Goal: Transaction & Acquisition: Purchase product/service

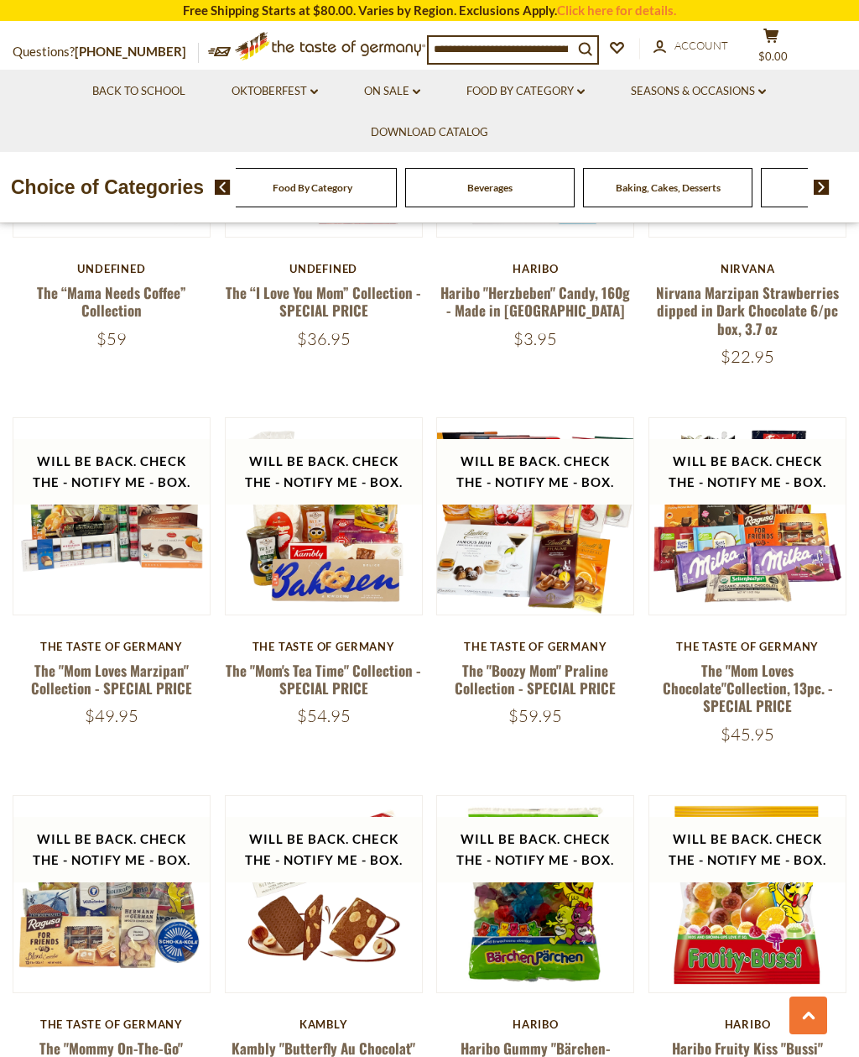
scroll to position [1376, 0]
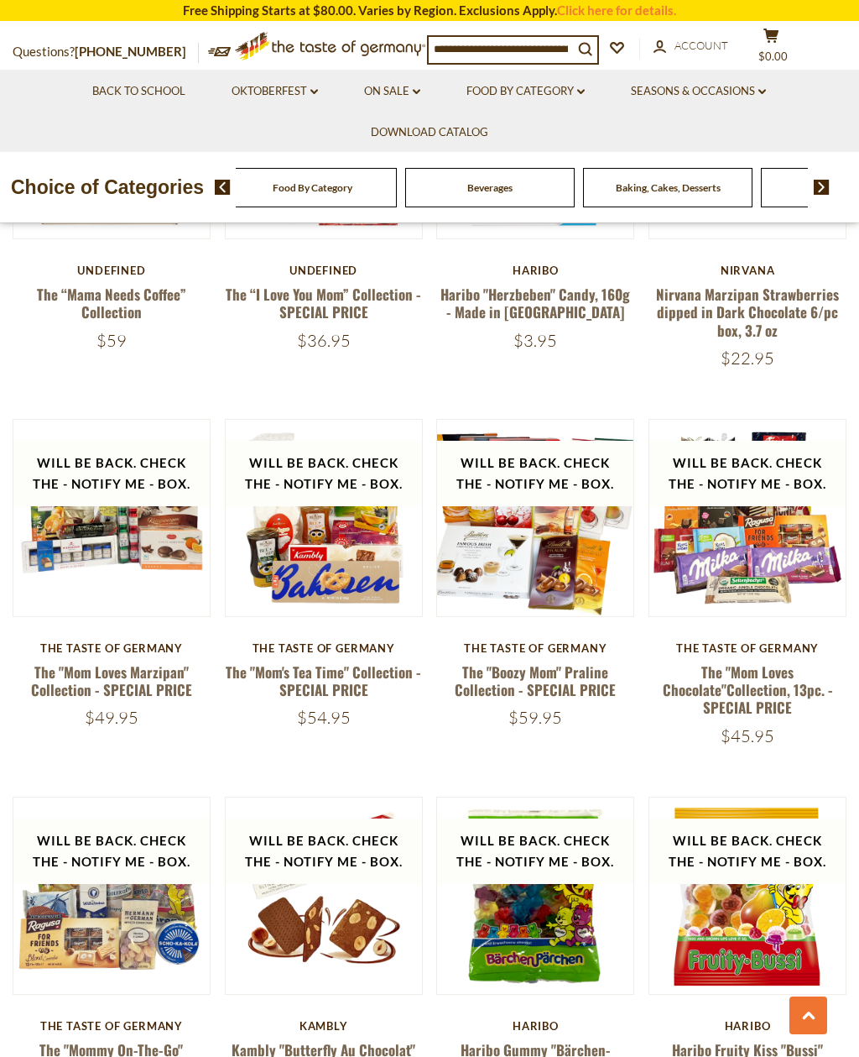
click at [578, 52] on button "search_icon" at bounding box center [585, 48] width 24 height 23
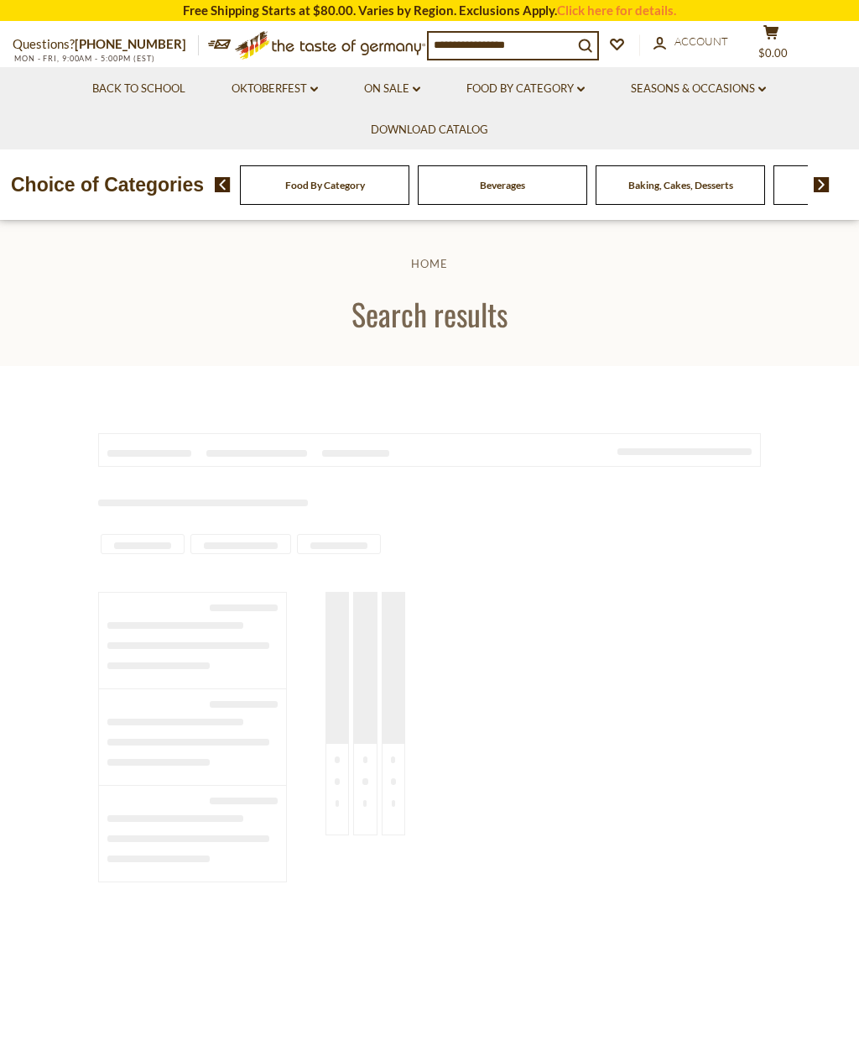
click at [570, 54] on input at bounding box center [501, 44] width 144 height 23
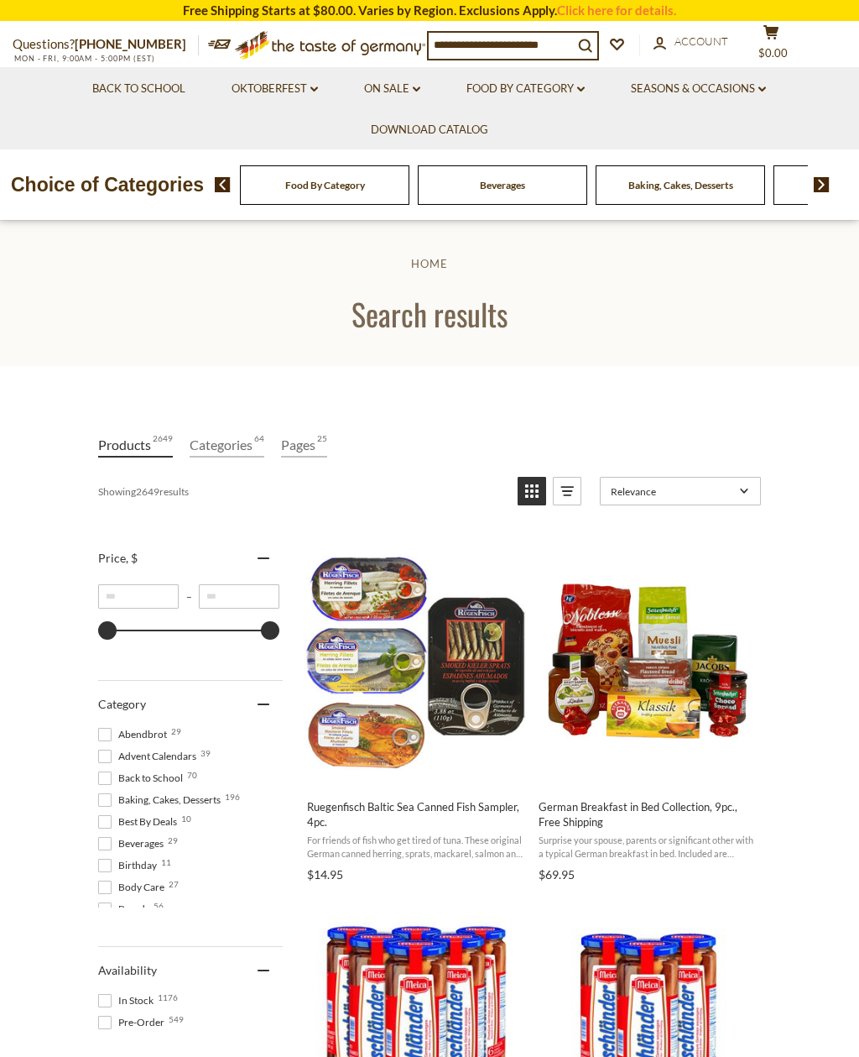
click at [561, 50] on input at bounding box center [501, 44] width 144 height 23
click at [592, 48] on icon "submit" at bounding box center [585, 45] width 13 height 13
click at [457, 124] on link "Download Catalog" at bounding box center [429, 130] width 117 height 18
click at [573, 49] on input at bounding box center [501, 44] width 144 height 23
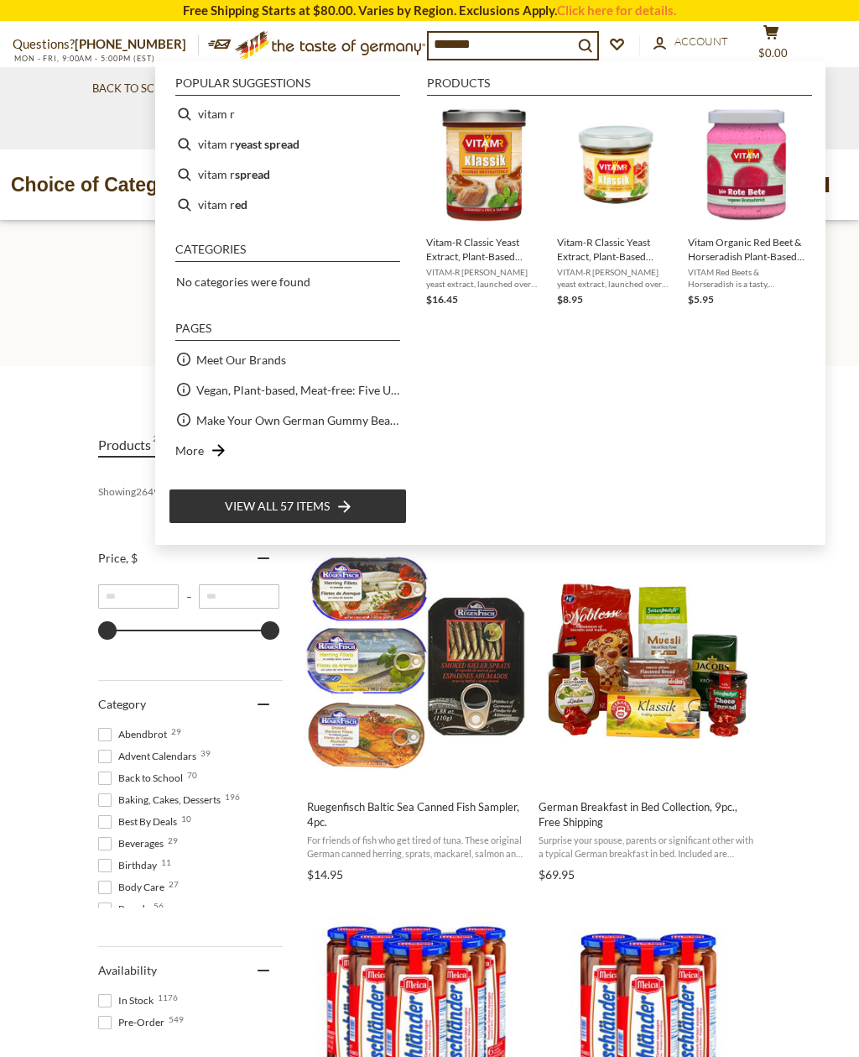
type input "*******"
click at [504, 251] on span "Vitam-R Classic Yeast Extract, Plant-Based Savory Spread, 8.8 oz" at bounding box center [484, 249] width 117 height 29
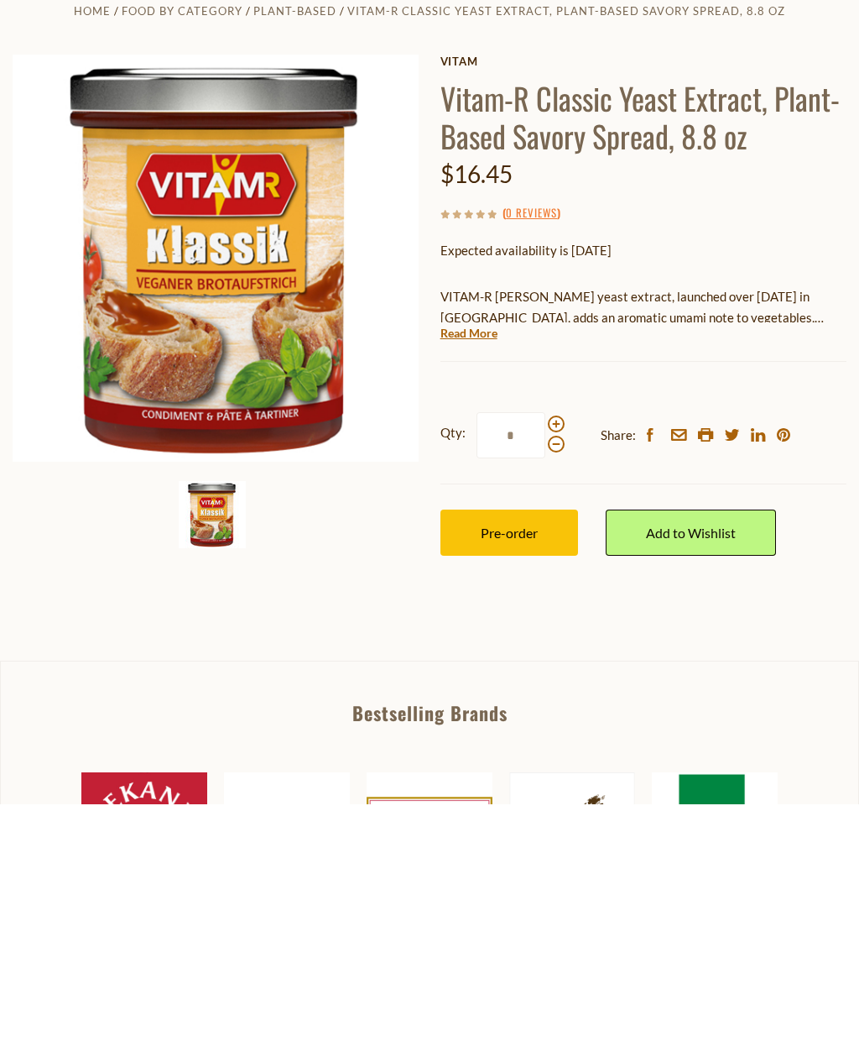
click at [528, 777] on span "Pre-order" at bounding box center [509, 785] width 57 height 16
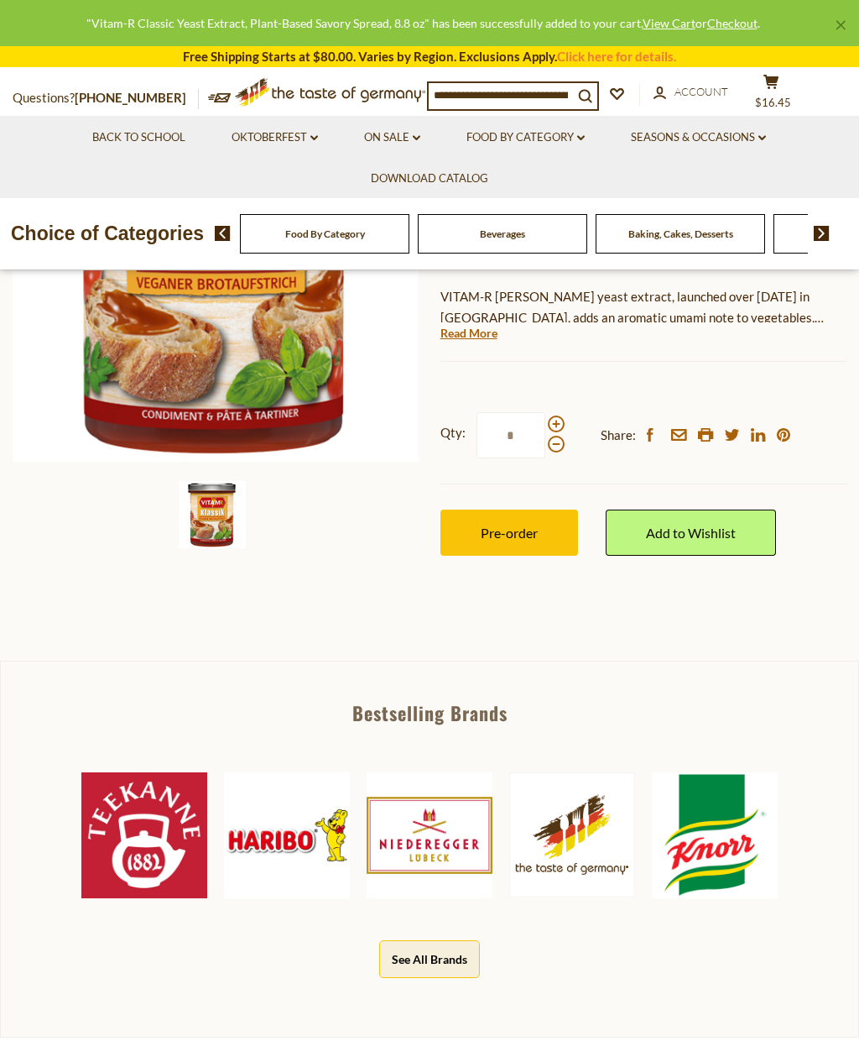
click at [559, 424] on span at bounding box center [556, 423] width 17 height 17
click at [545, 424] on input "*" at bounding box center [511, 435] width 69 height 46
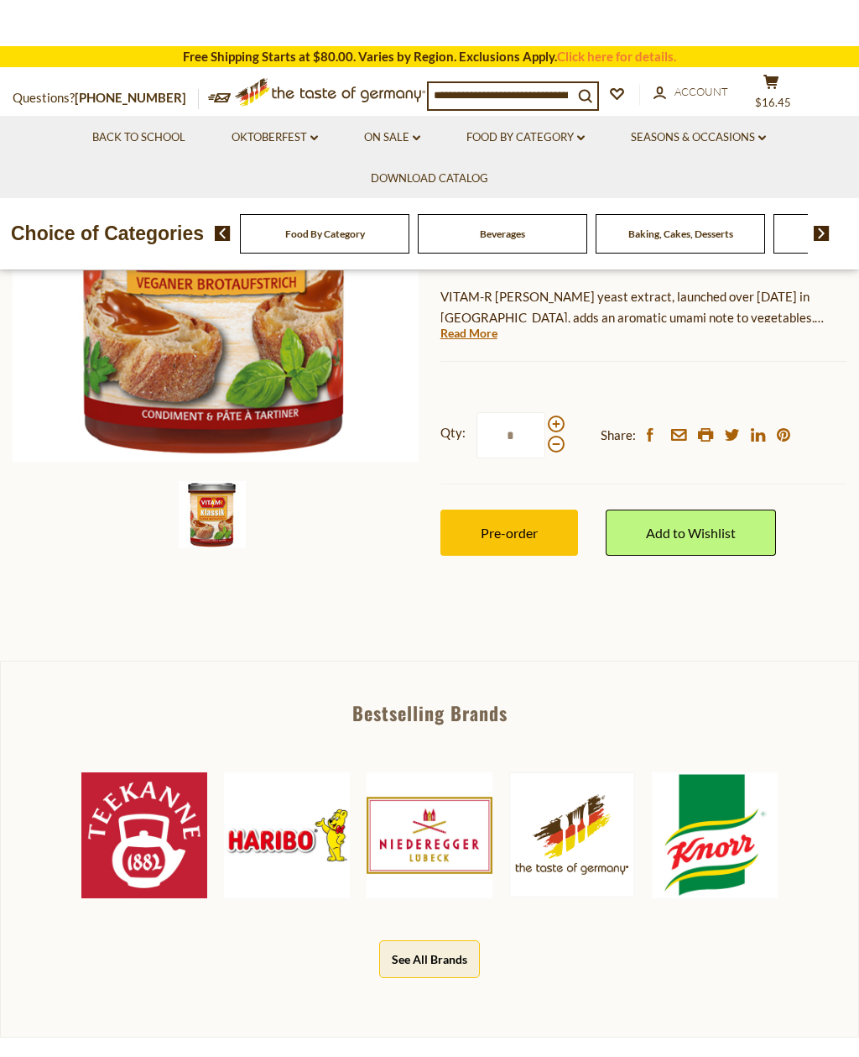
click at [557, 445] on span at bounding box center [556, 444] width 17 height 17
click at [545, 445] on input "*" at bounding box center [511, 435] width 69 height 46
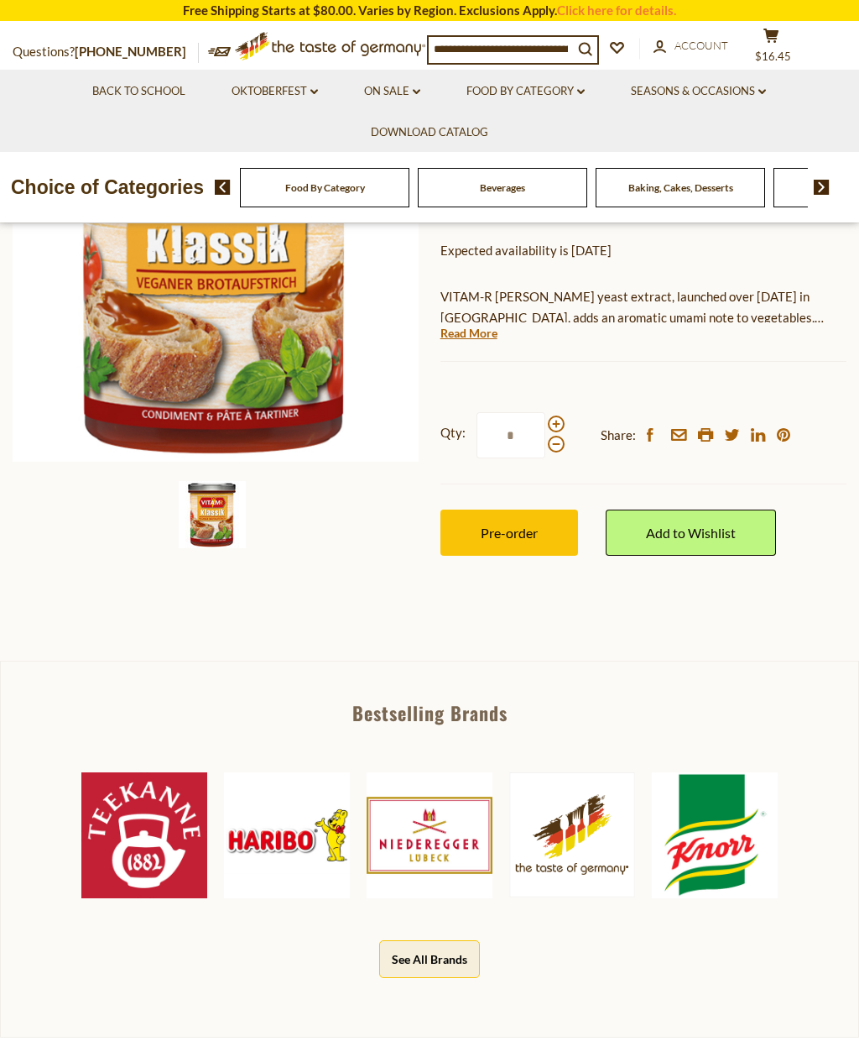
click at [561, 424] on span at bounding box center [556, 423] width 17 height 17
click at [545, 424] on input "*" at bounding box center [511, 435] width 69 height 46
type input "*"
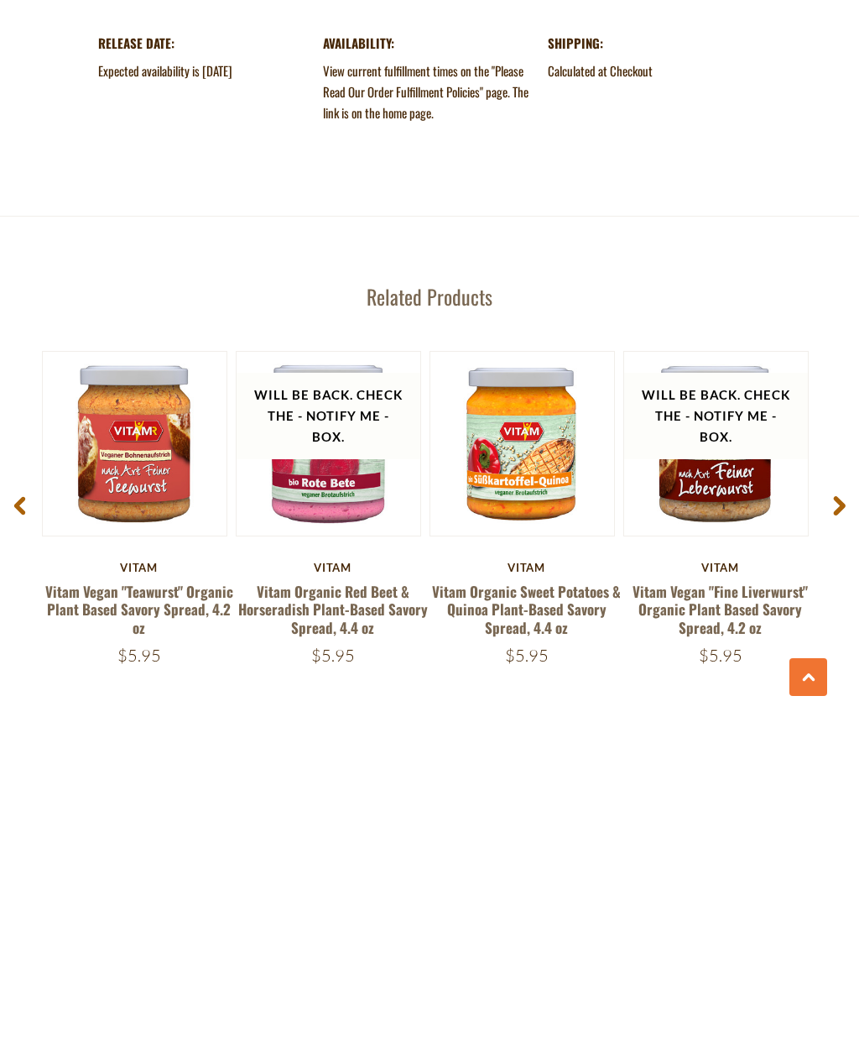
scroll to position [1656, 0]
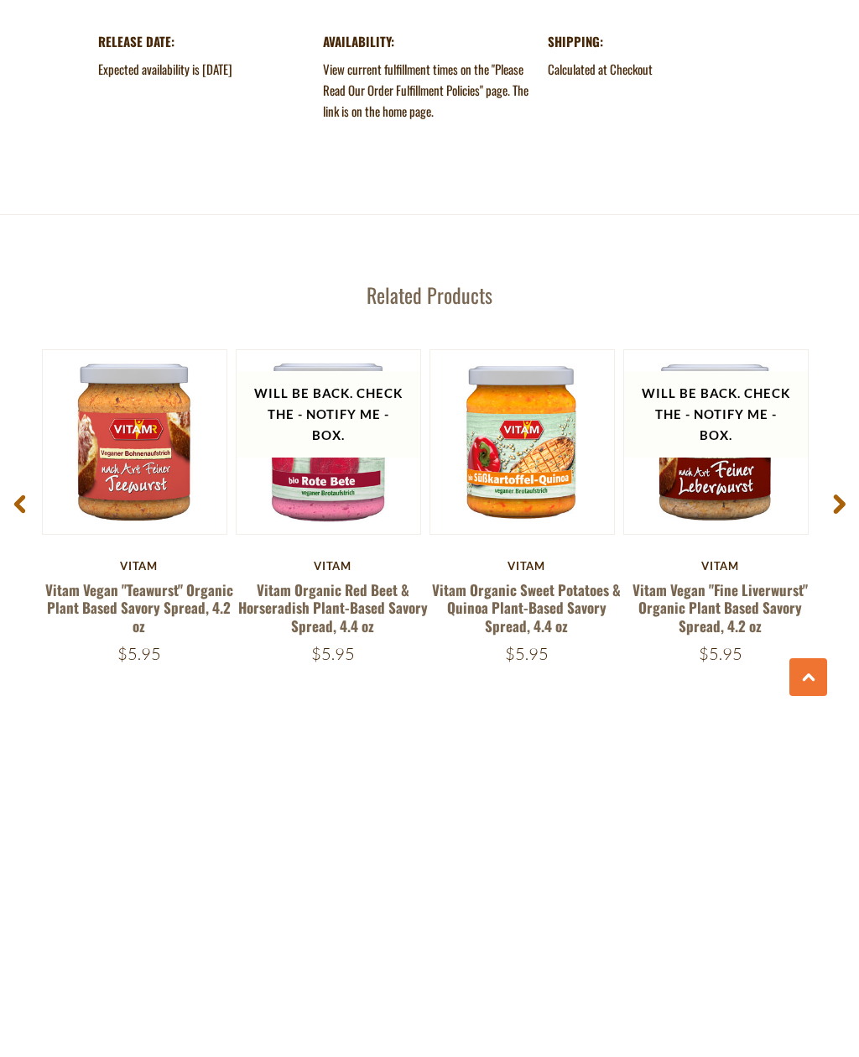
click at [849, 819] on span at bounding box center [839, 845] width 39 height 53
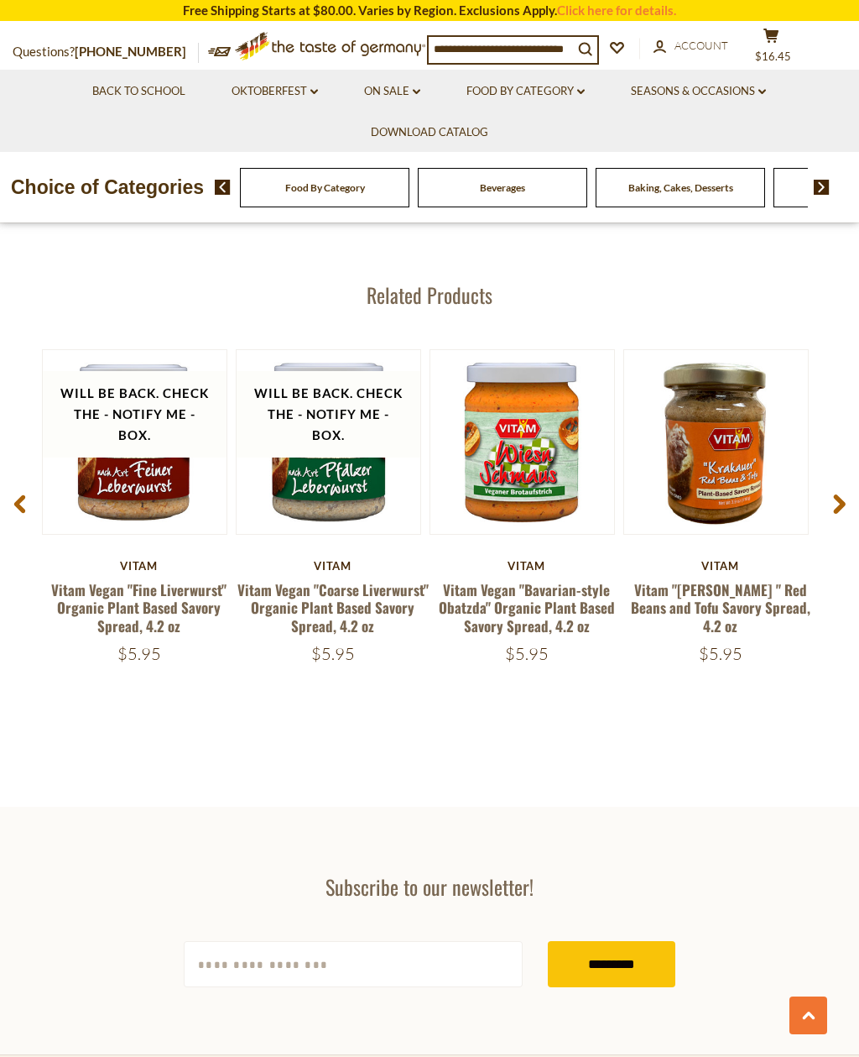
click at [839, 500] on use at bounding box center [840, 503] width 12 height 19
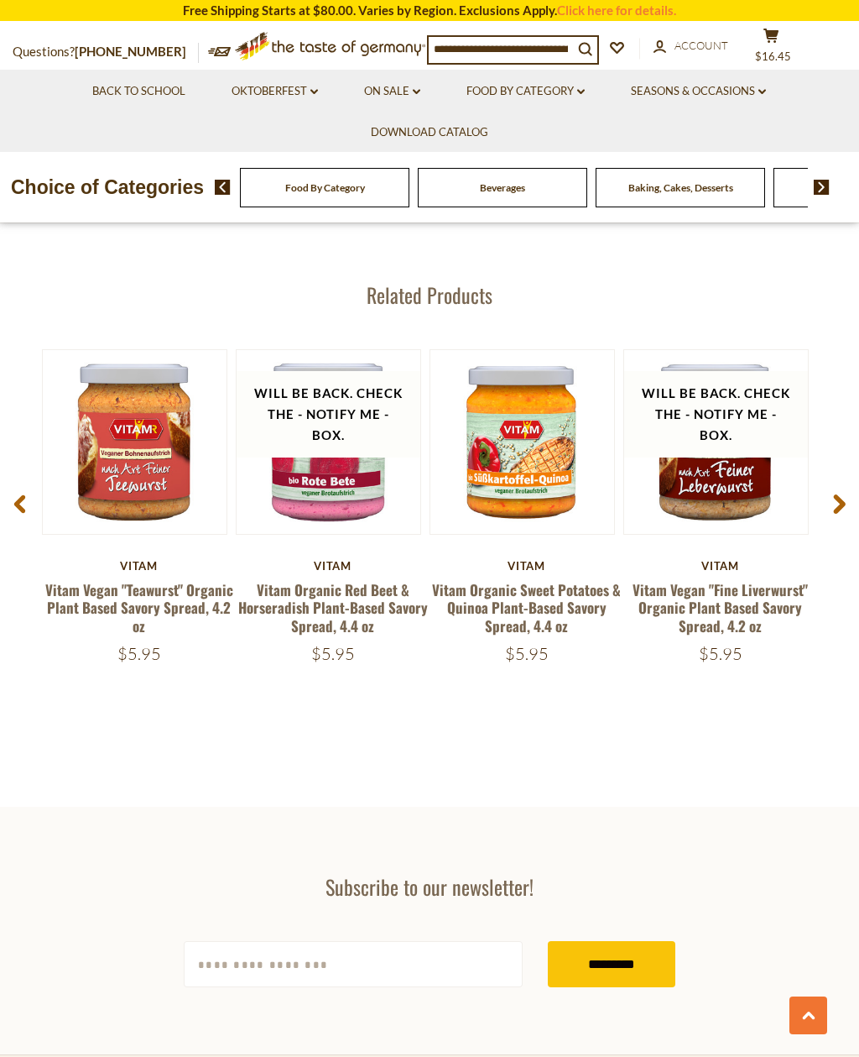
click at [841, 498] on use at bounding box center [840, 503] width 12 height 19
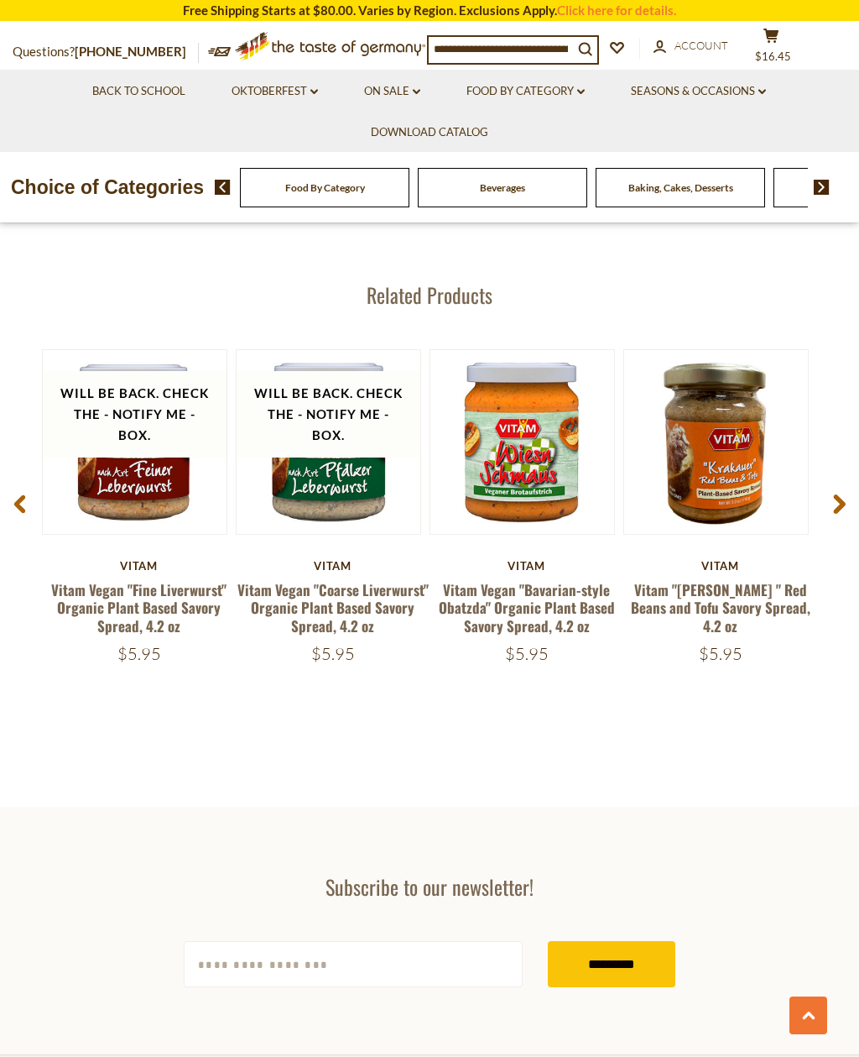
click at [784, 40] on button "cart $16.45" at bounding box center [771, 49] width 50 height 42
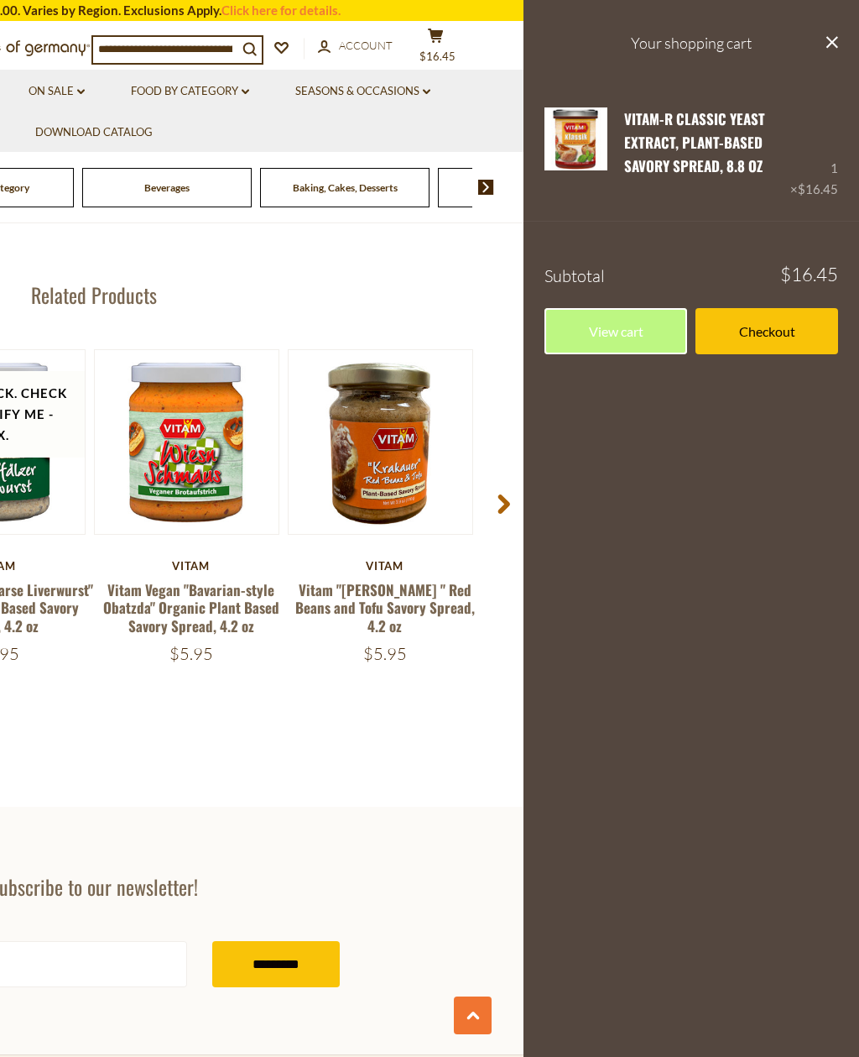
click at [498, 506] on icon at bounding box center [504, 504] width 13 height 20
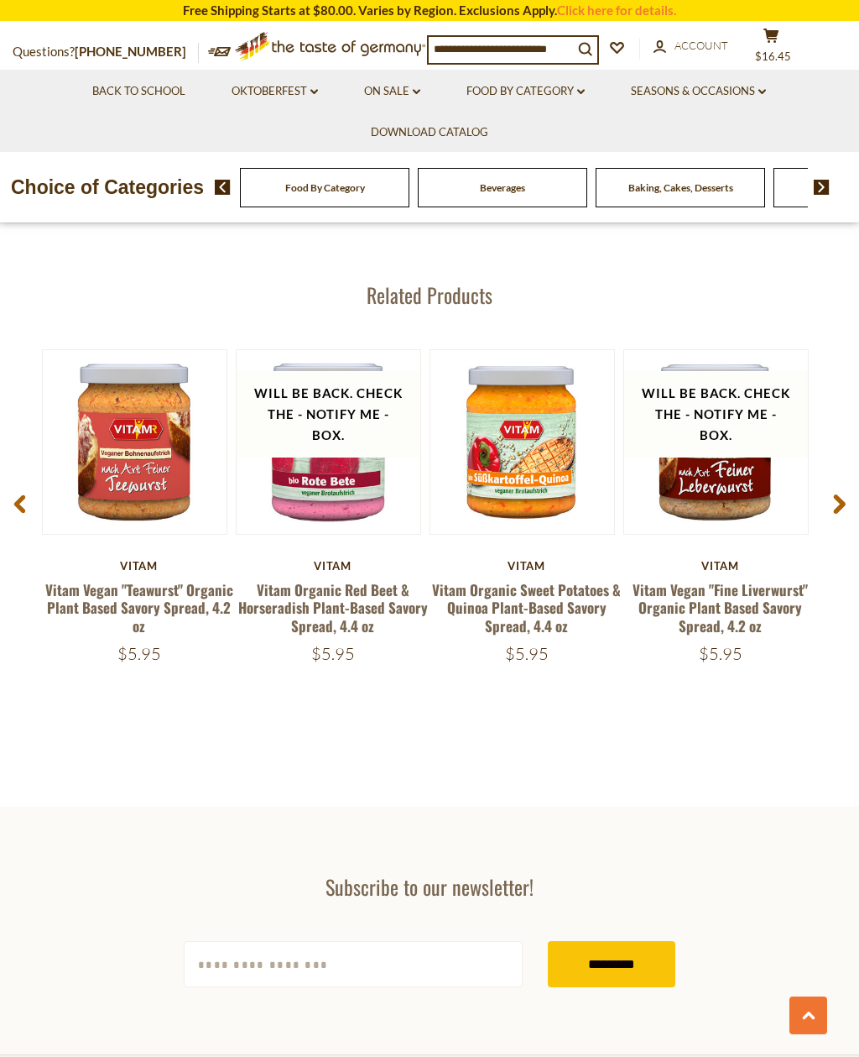
click at [827, 497] on span at bounding box center [839, 507] width 39 height 53
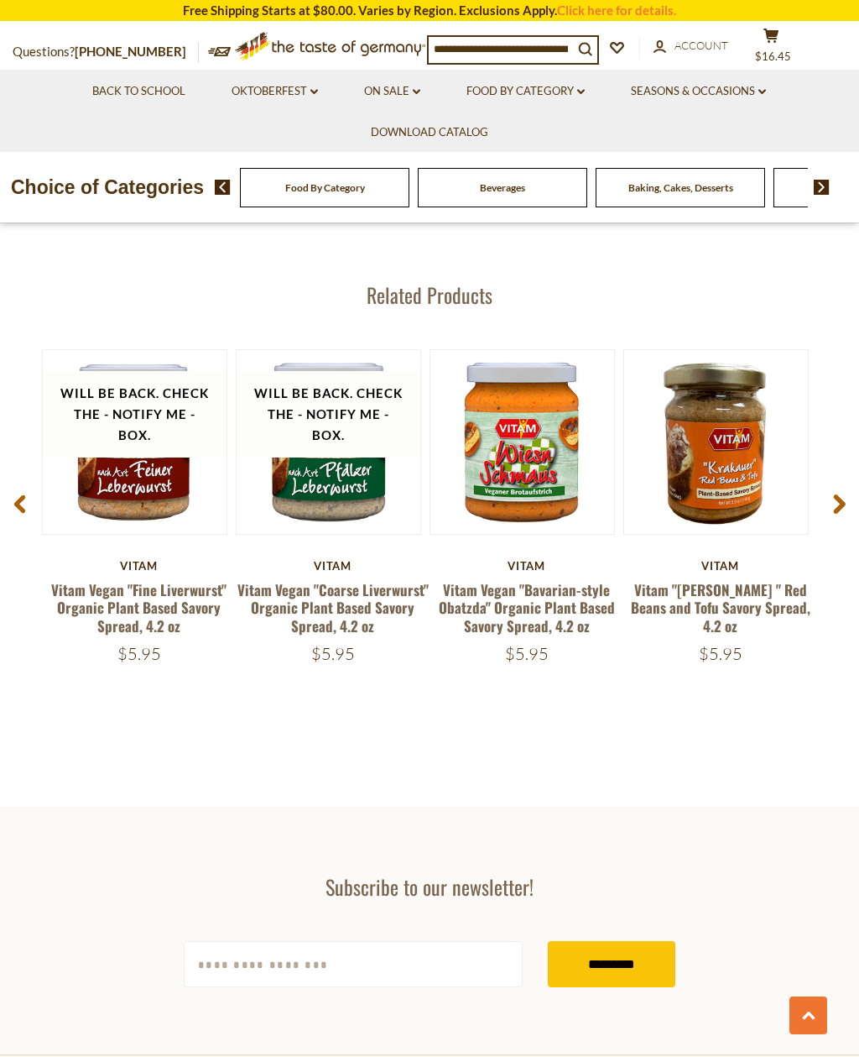
click at [832, 504] on span at bounding box center [839, 507] width 39 height 53
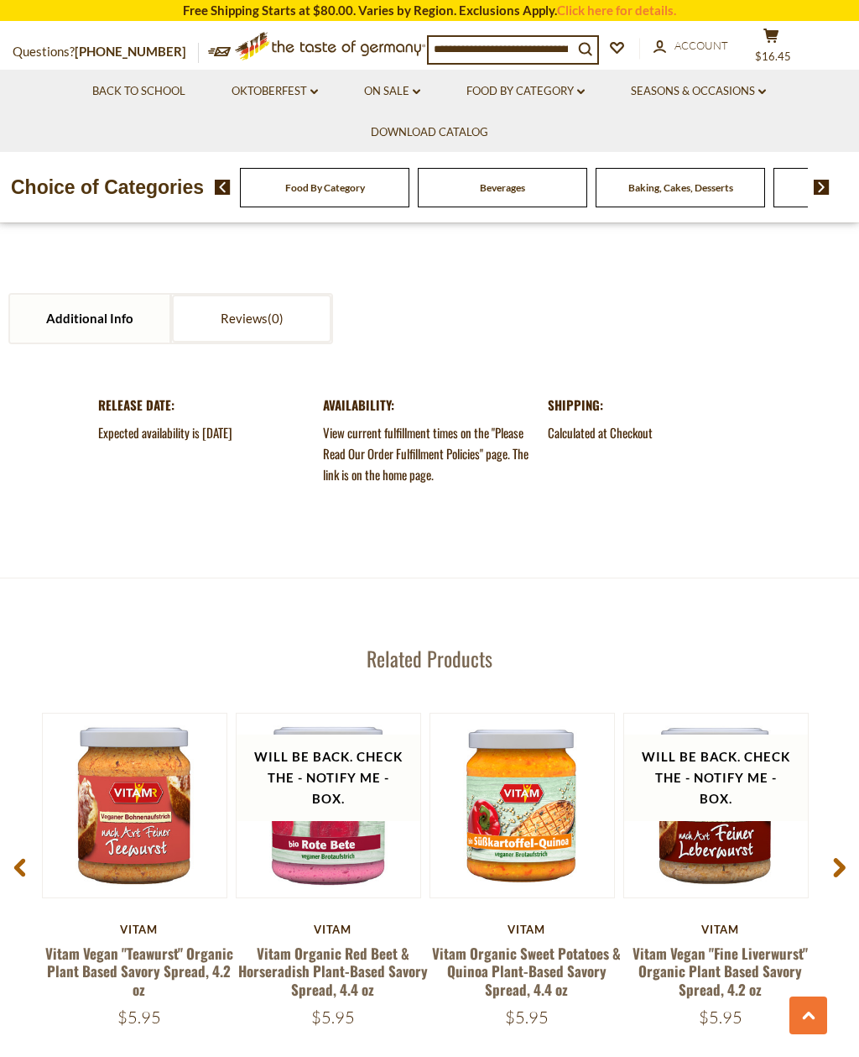
scroll to position [1623, 0]
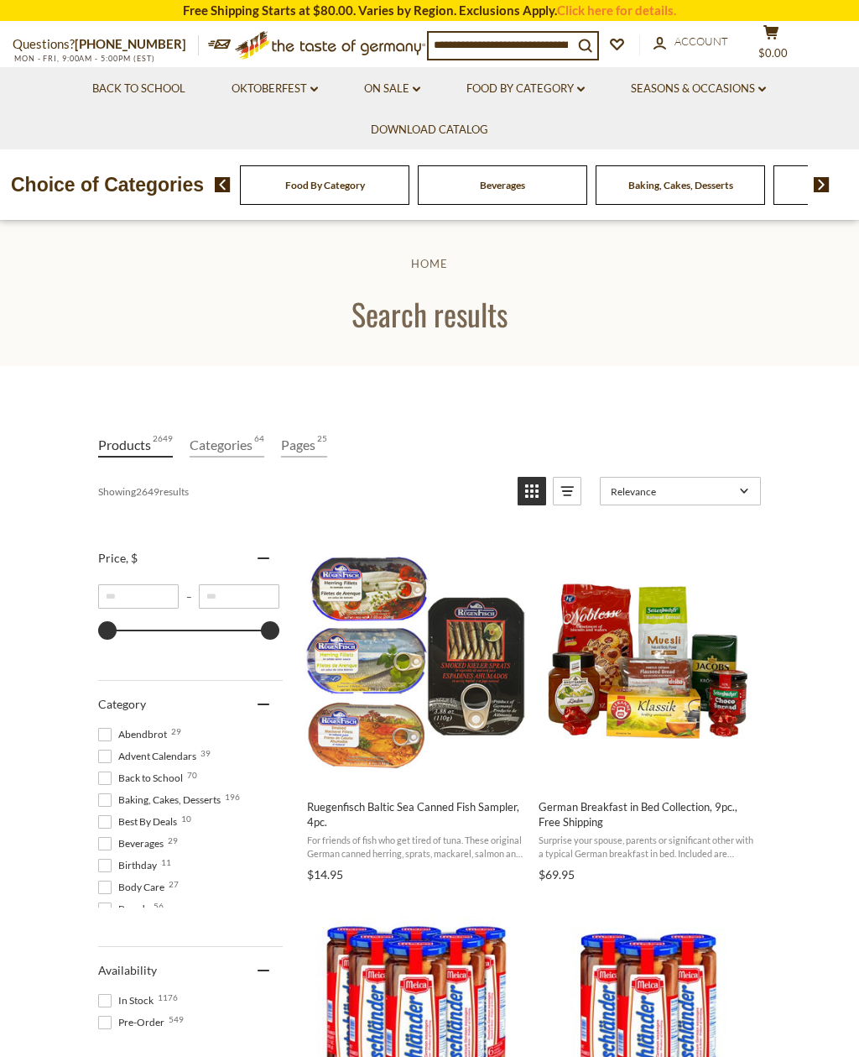
click at [539, 37] on input at bounding box center [501, 44] width 144 height 23
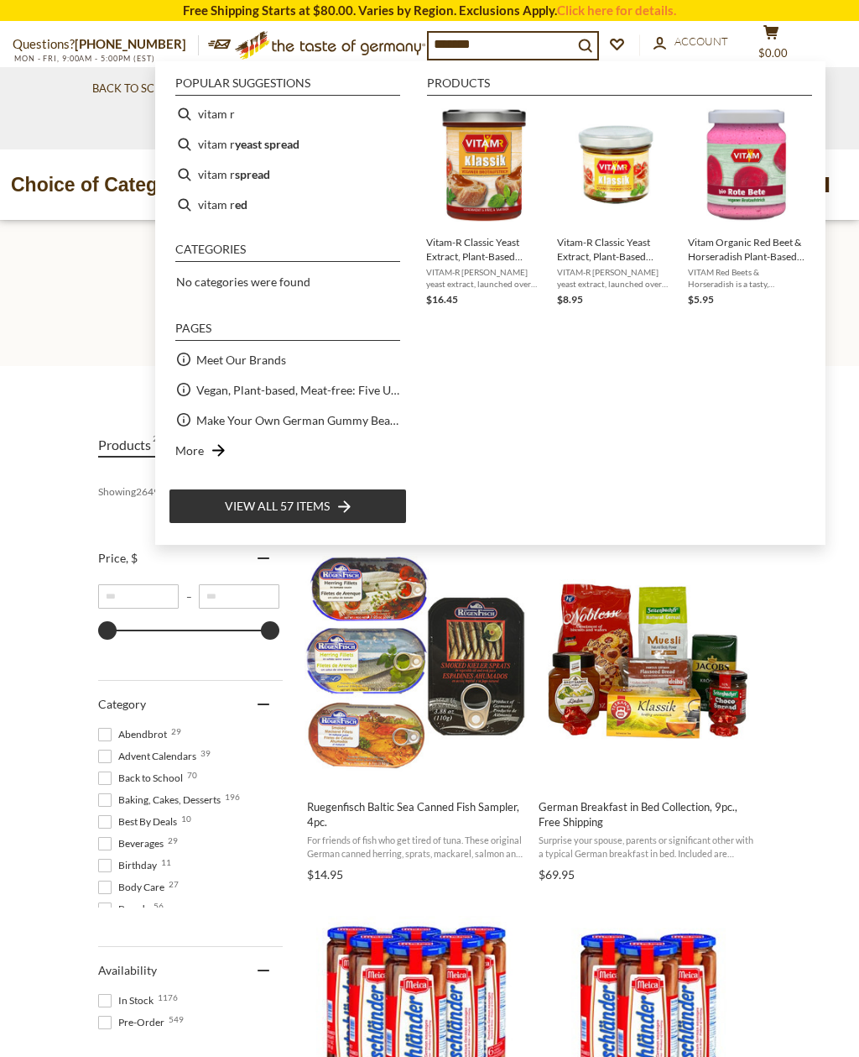
type input "*******"
click at [500, 211] on img "Vitam-R Classic Yeast Extract, Plant-Based Savory Spread, 8.8 oz" at bounding box center [484, 164] width 117 height 117
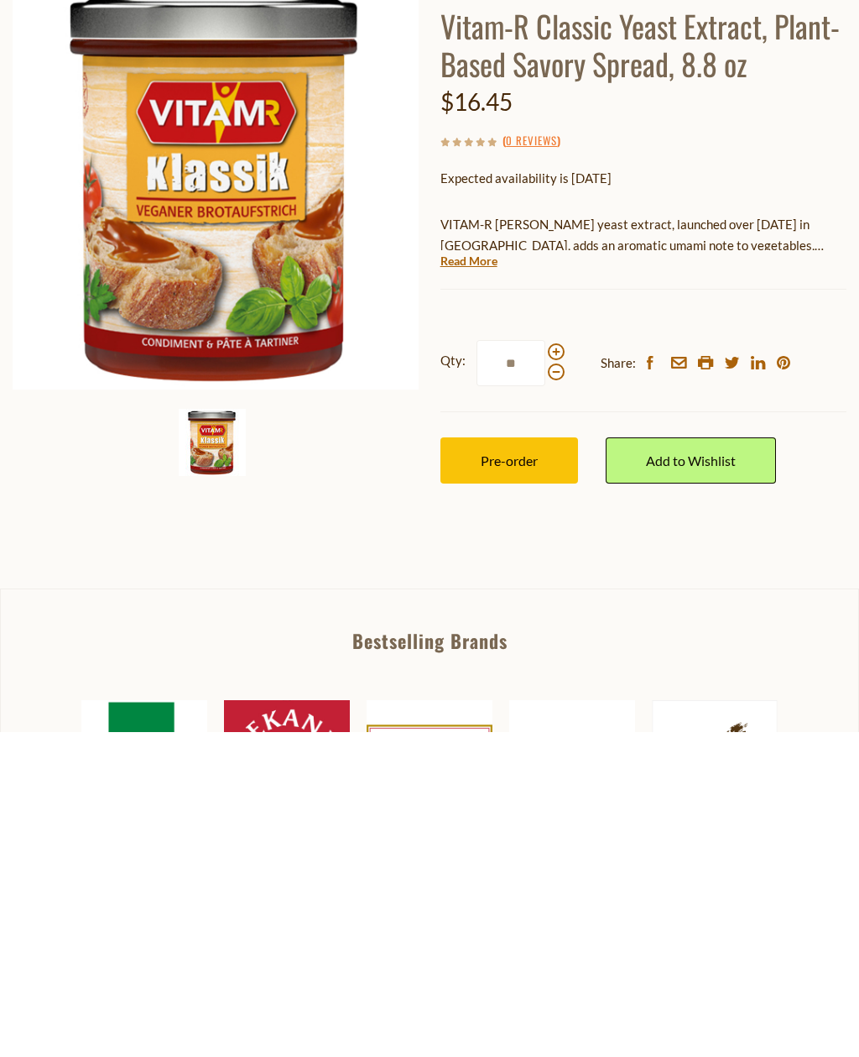
click at [563, 668] on span at bounding box center [556, 676] width 17 height 17
click at [545, 665] on input "*" at bounding box center [511, 688] width 69 height 46
type input "*"
click at [520, 777] on span "Pre-order" at bounding box center [509, 785] width 57 height 16
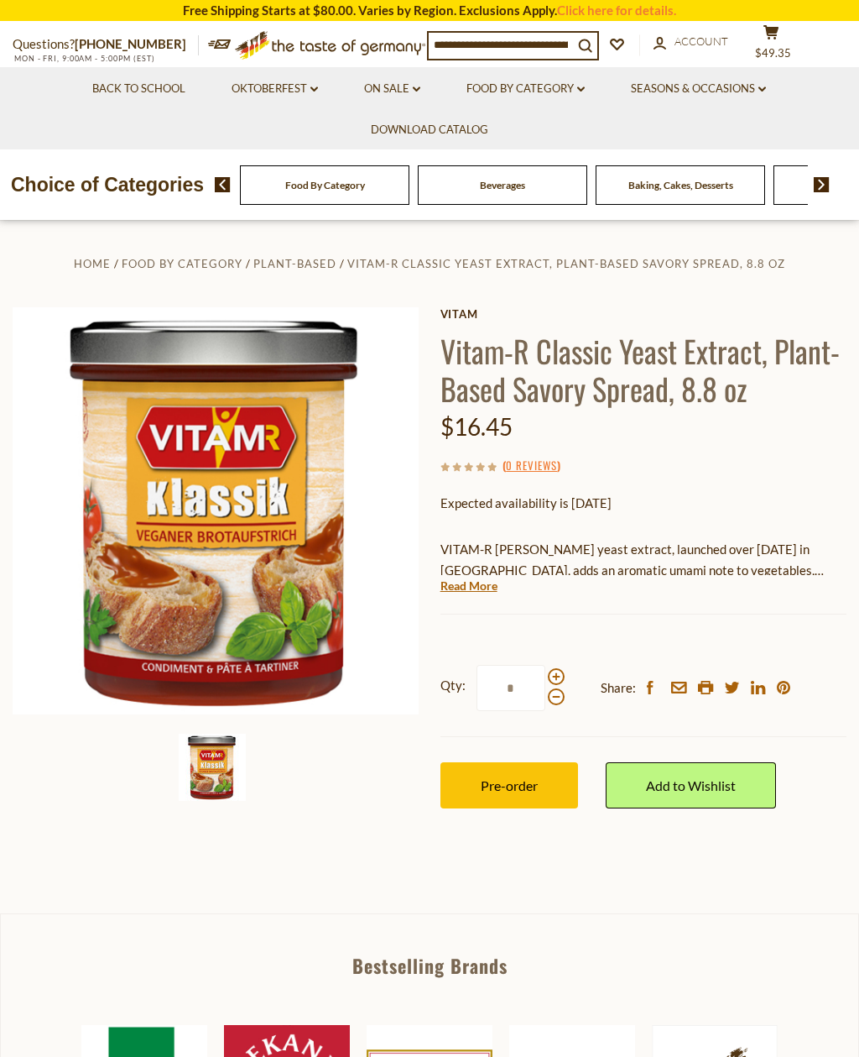
click at [560, 49] on input at bounding box center [501, 44] width 144 height 23
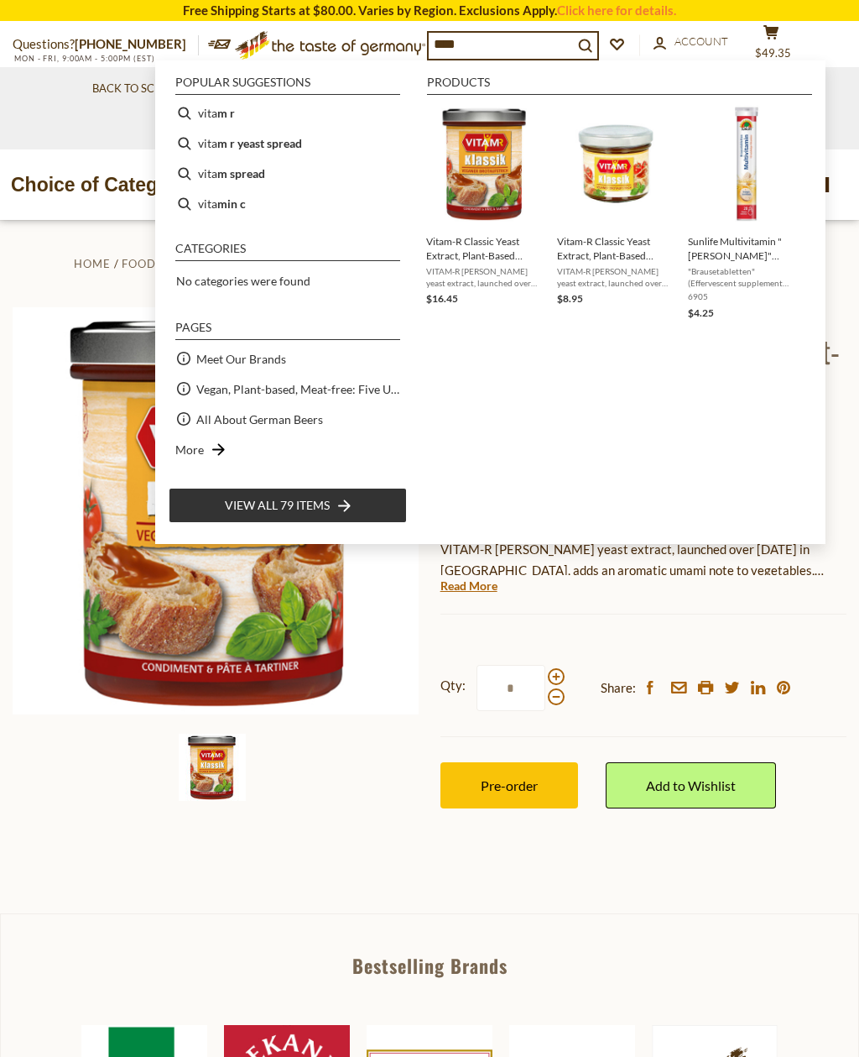
type input "*****"
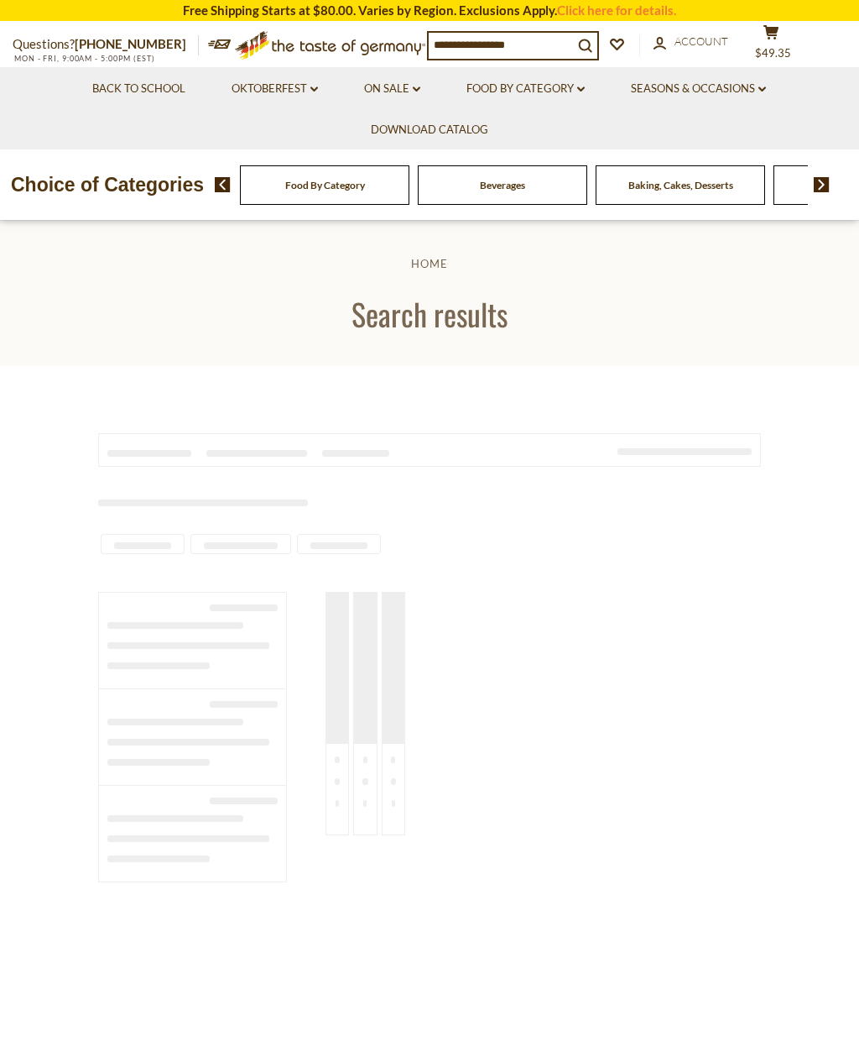
type input "*****"
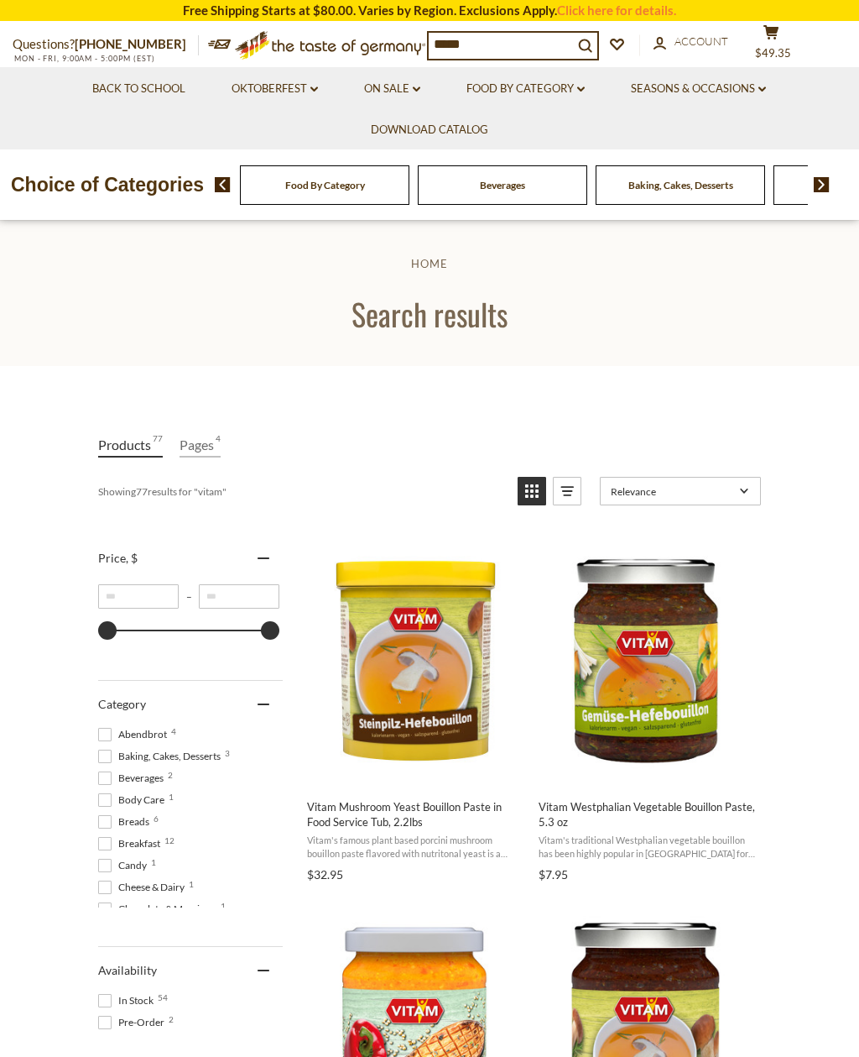
click at [819, 186] on img at bounding box center [822, 184] width 16 height 15
click at [224, 190] on img at bounding box center [223, 184] width 16 height 15
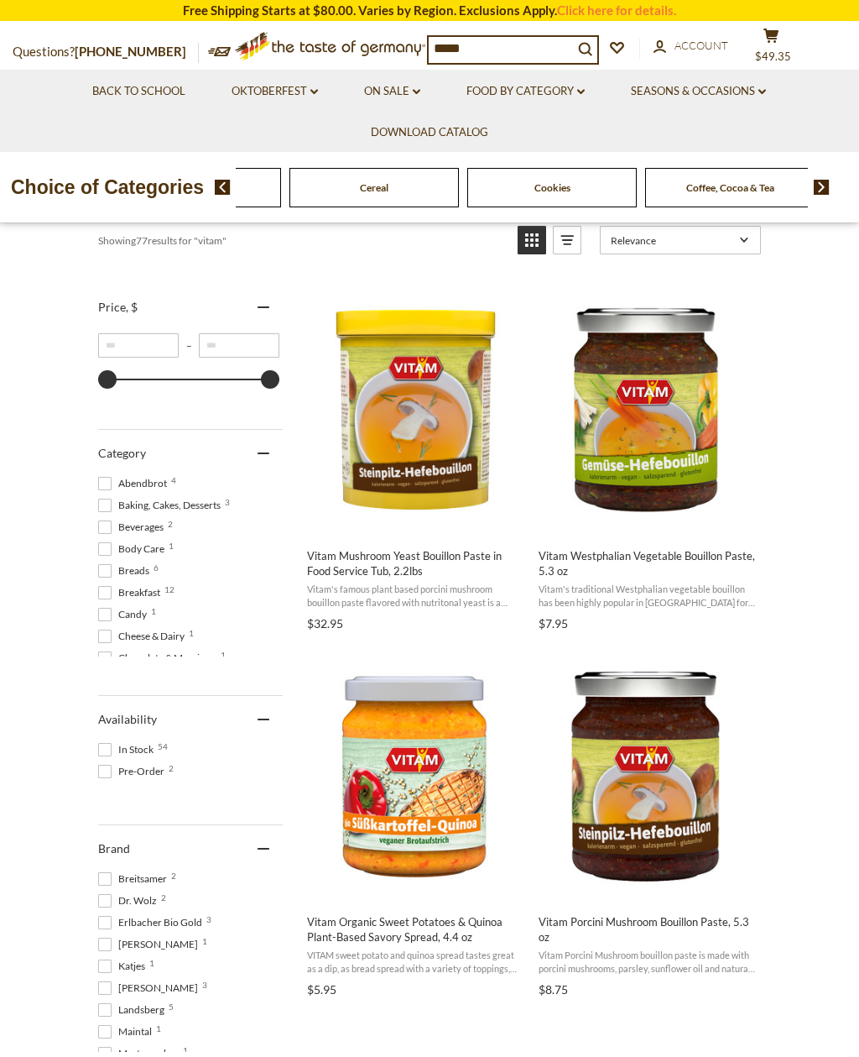
click at [137, 567] on span "Breads 6" at bounding box center [126, 570] width 56 height 15
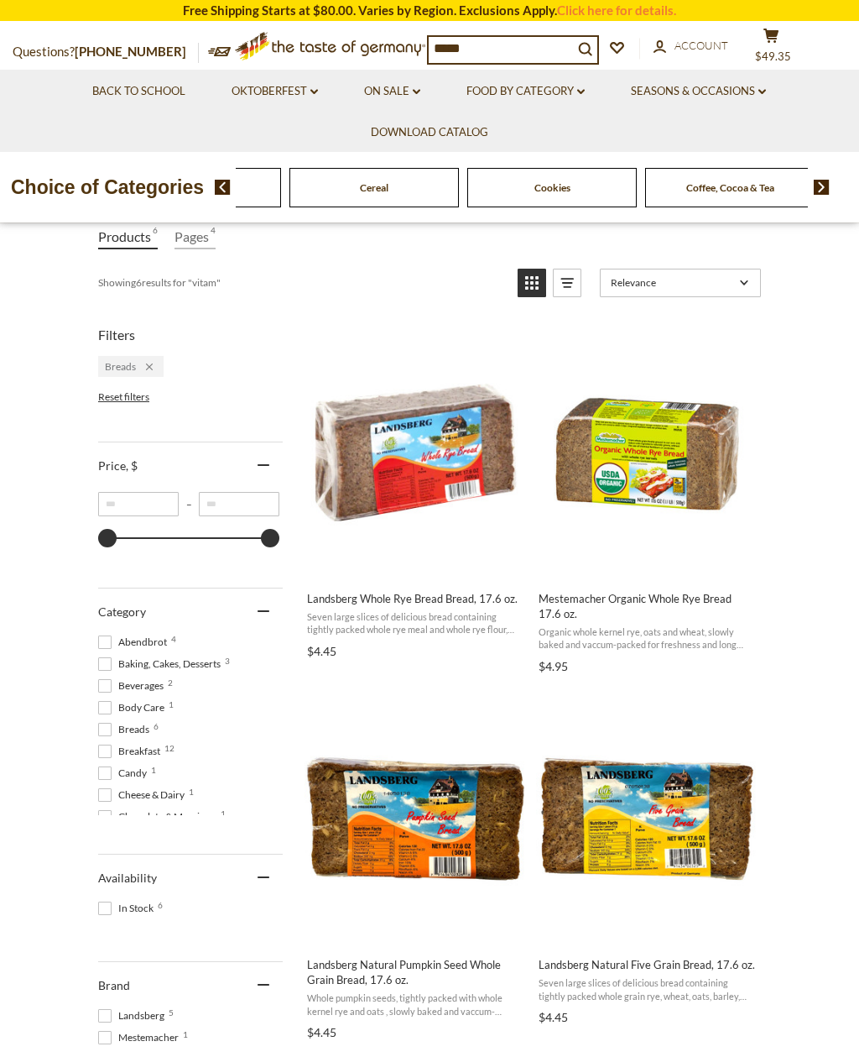
scroll to position [208, 0]
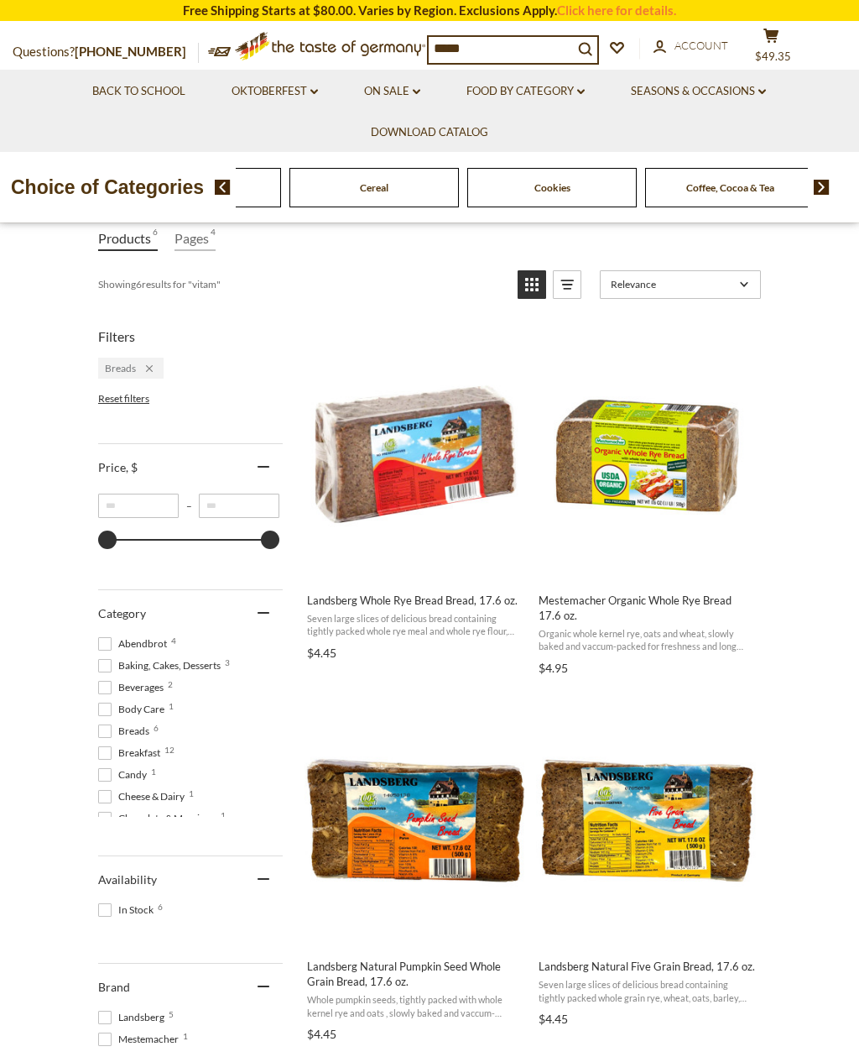
click at [117, 753] on span "Breakfast 12" at bounding box center [131, 752] width 67 height 15
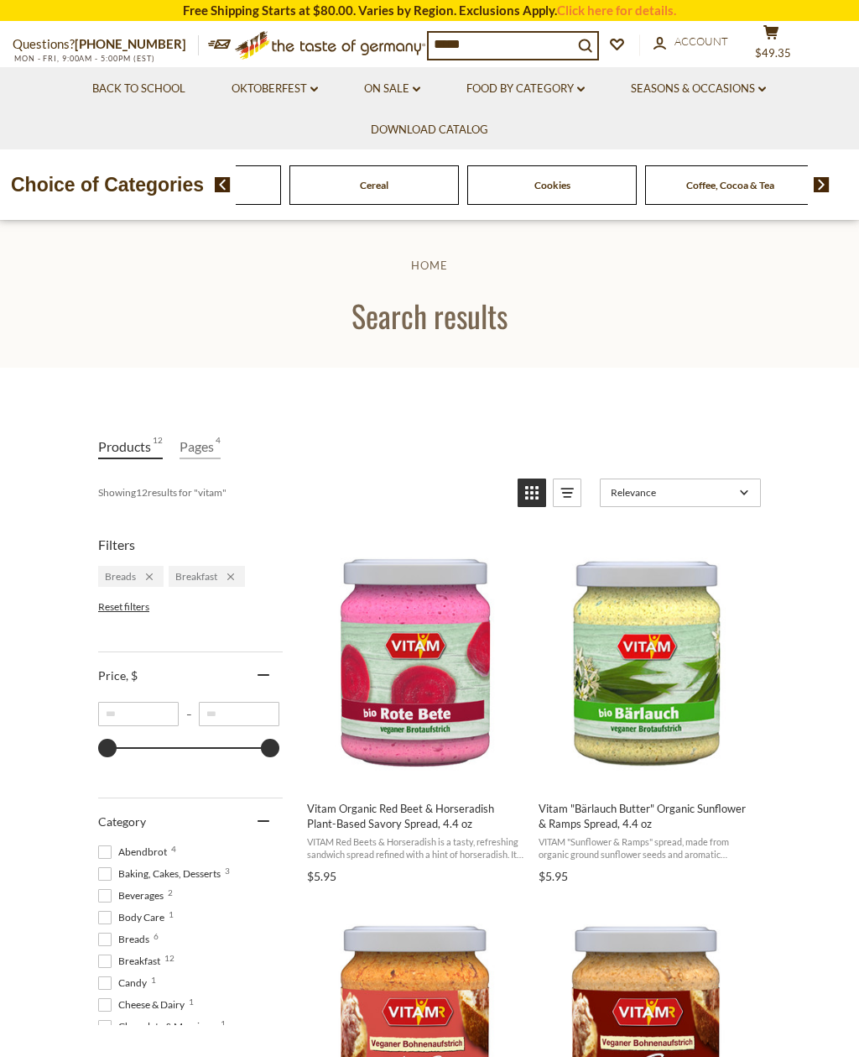
click at [117, 846] on span "Abendbrot 4" at bounding box center [135, 851] width 74 height 15
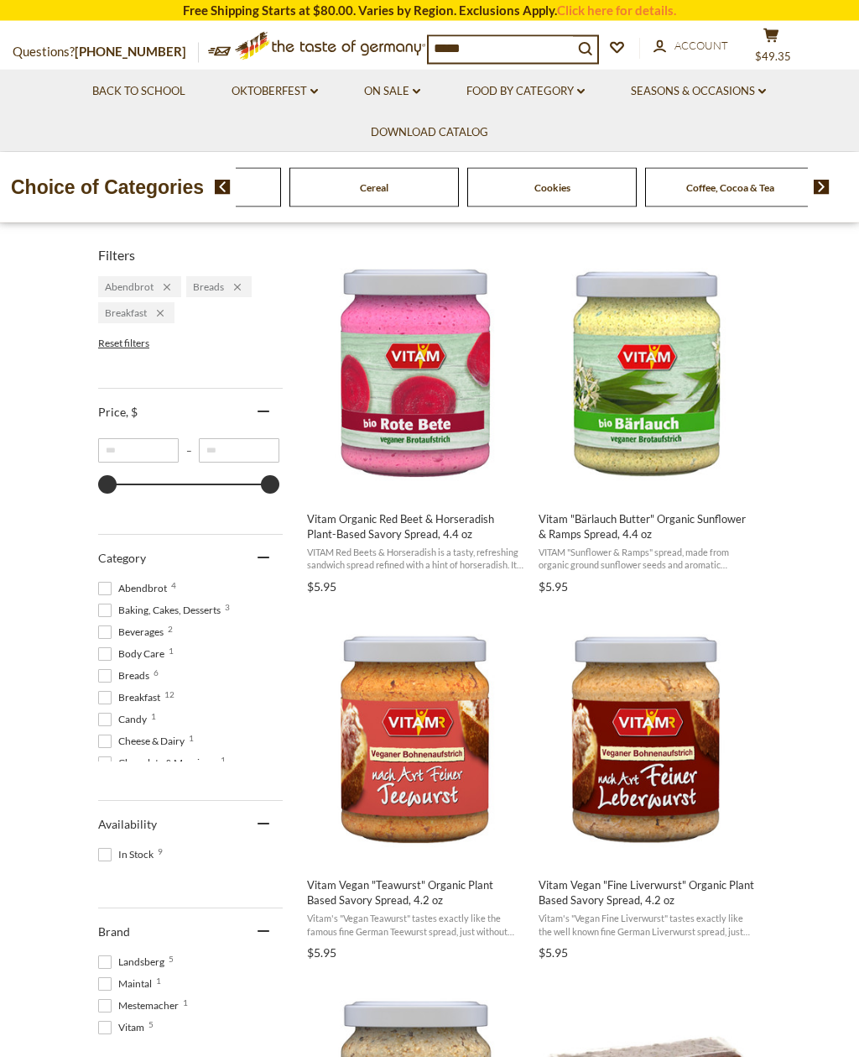
scroll to position [290, 0]
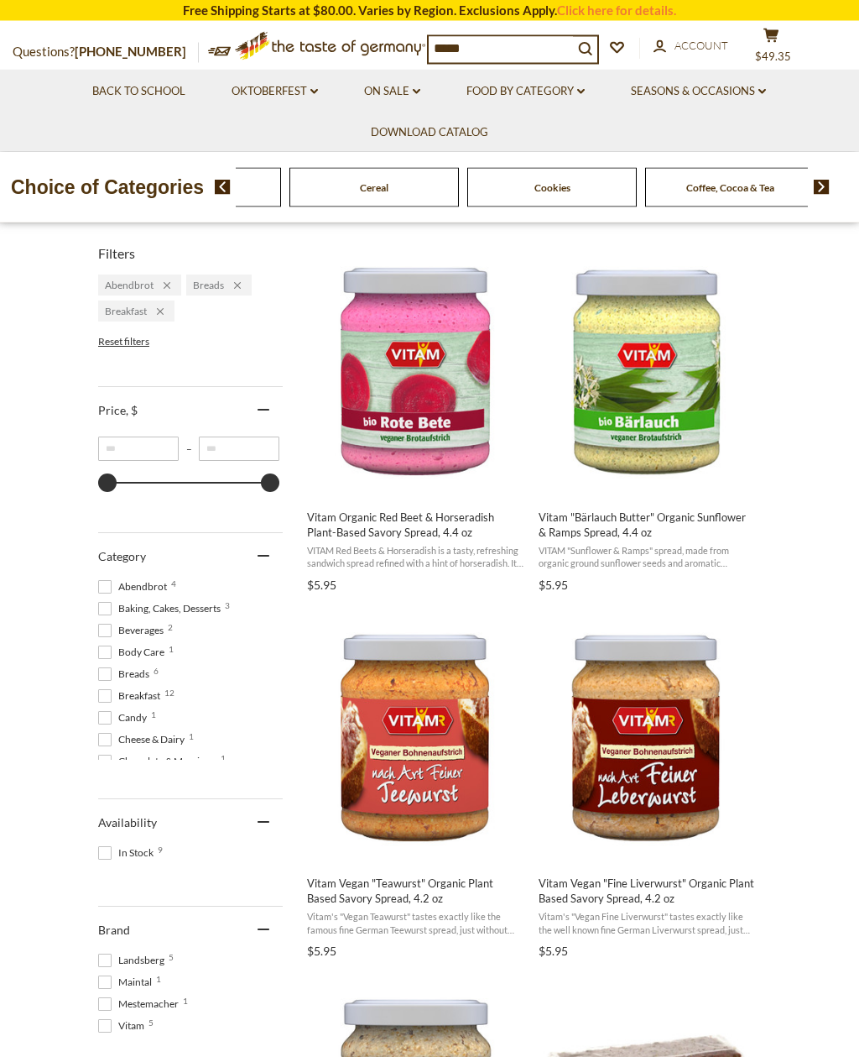
click at [128, 654] on span "Body Care 1" at bounding box center [133, 652] width 71 height 15
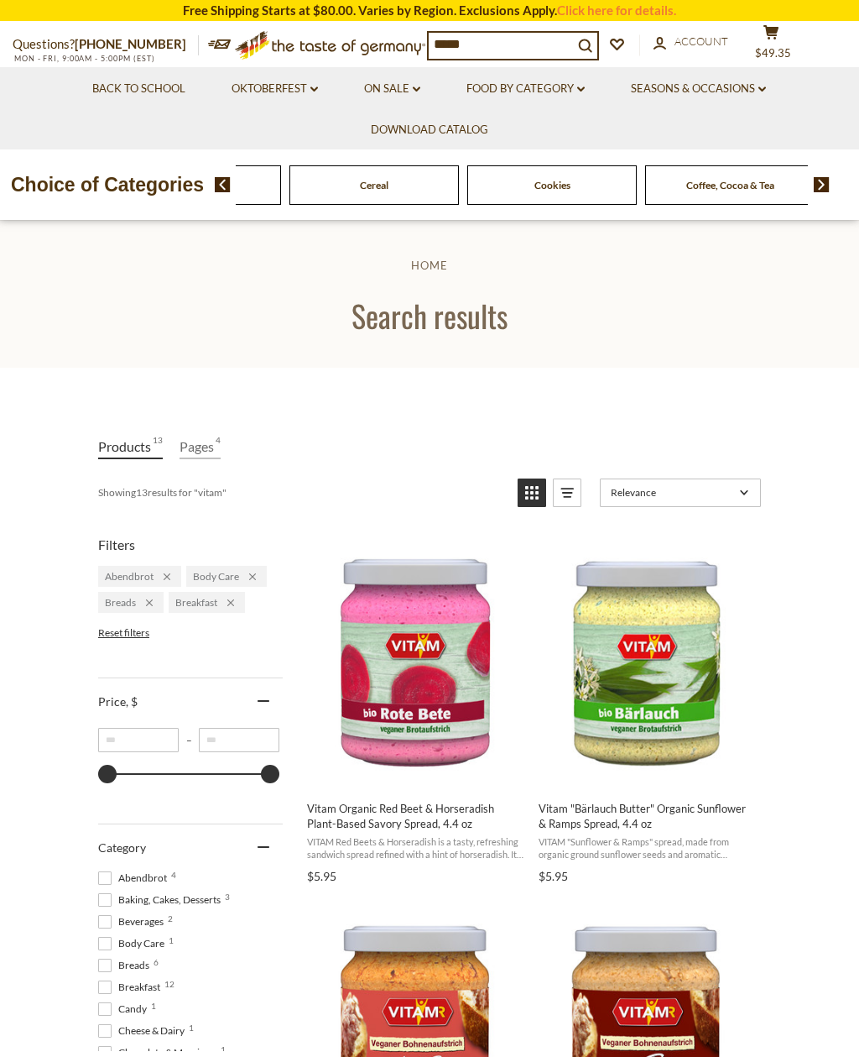
click at [116, 988] on span "Breakfast 12" at bounding box center [131, 986] width 67 height 15
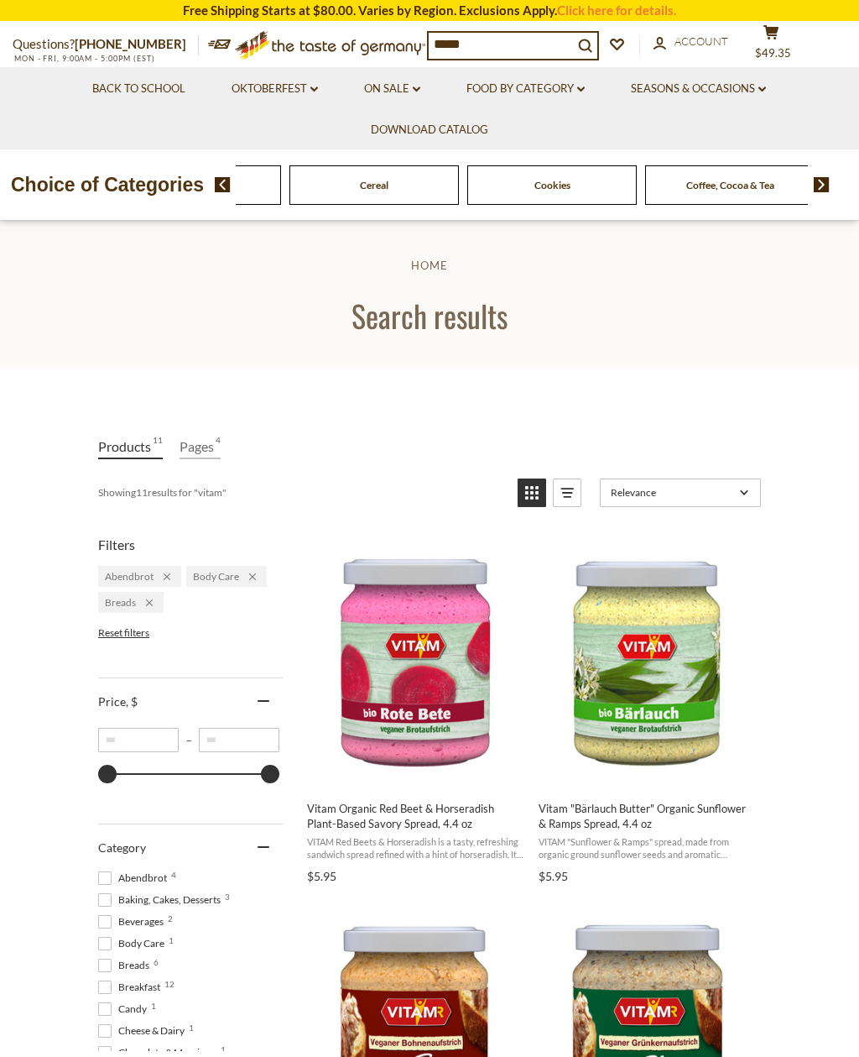
click at [122, 964] on span "Breads 6" at bounding box center [126, 965] width 56 height 15
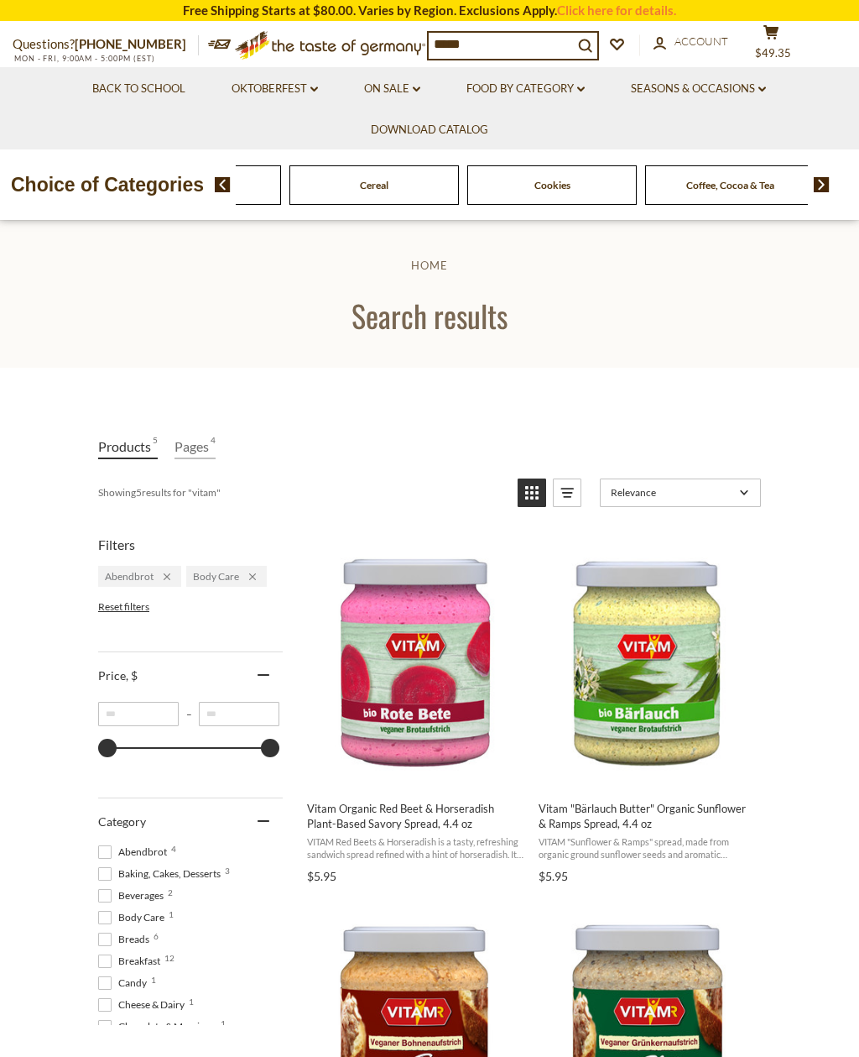
click at [124, 852] on span "Abendbrot 4" at bounding box center [135, 851] width 74 height 15
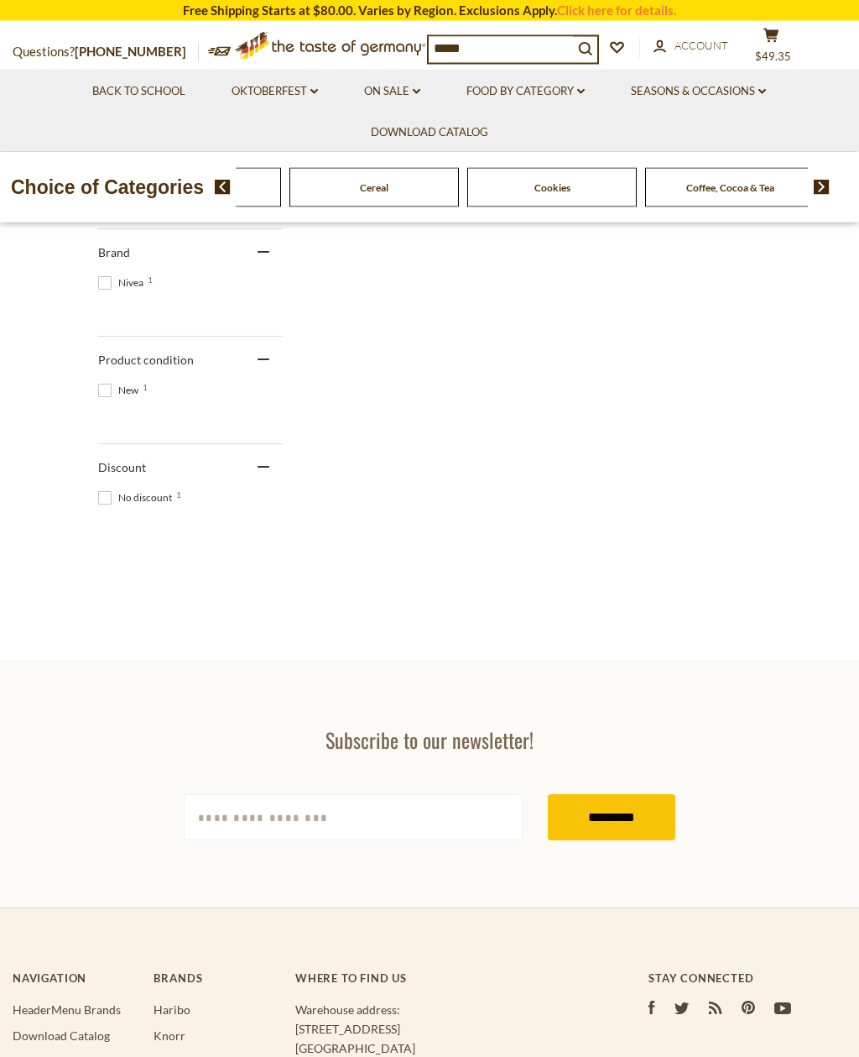
scroll to position [841, 0]
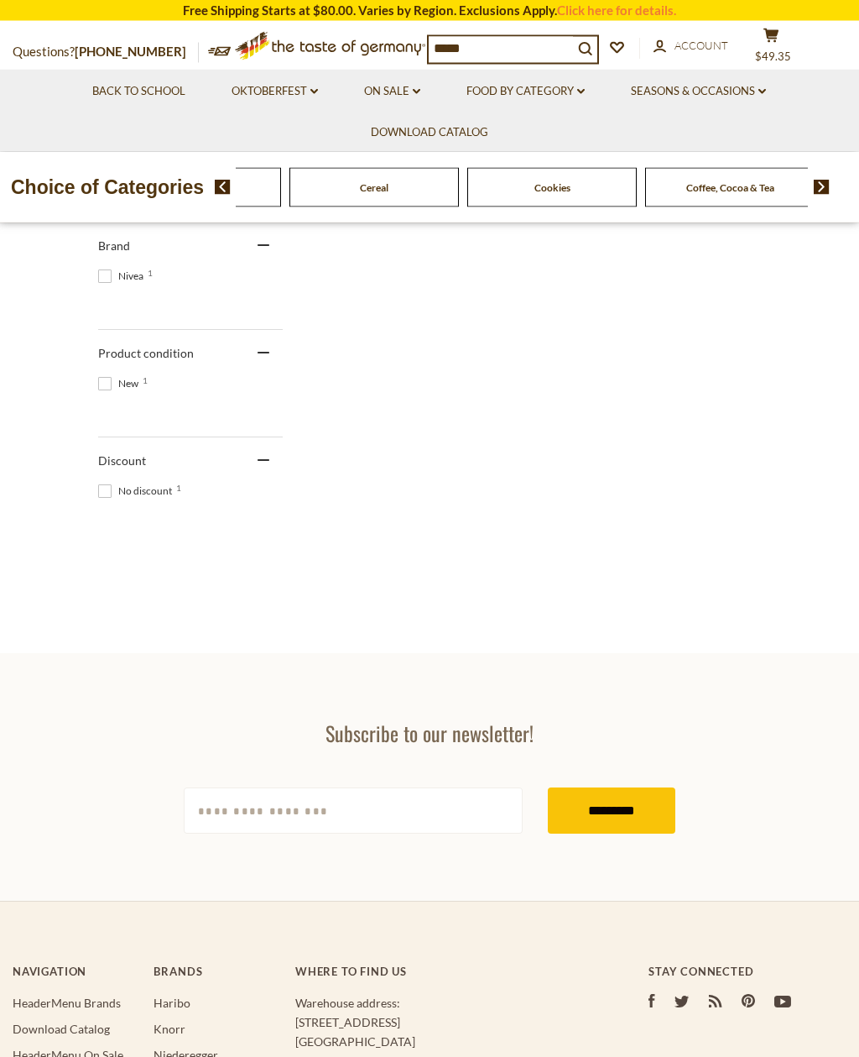
click at [724, 671] on section "Subscribe to our newsletter! yourname@email.com *********" at bounding box center [429, 778] width 859 height 248
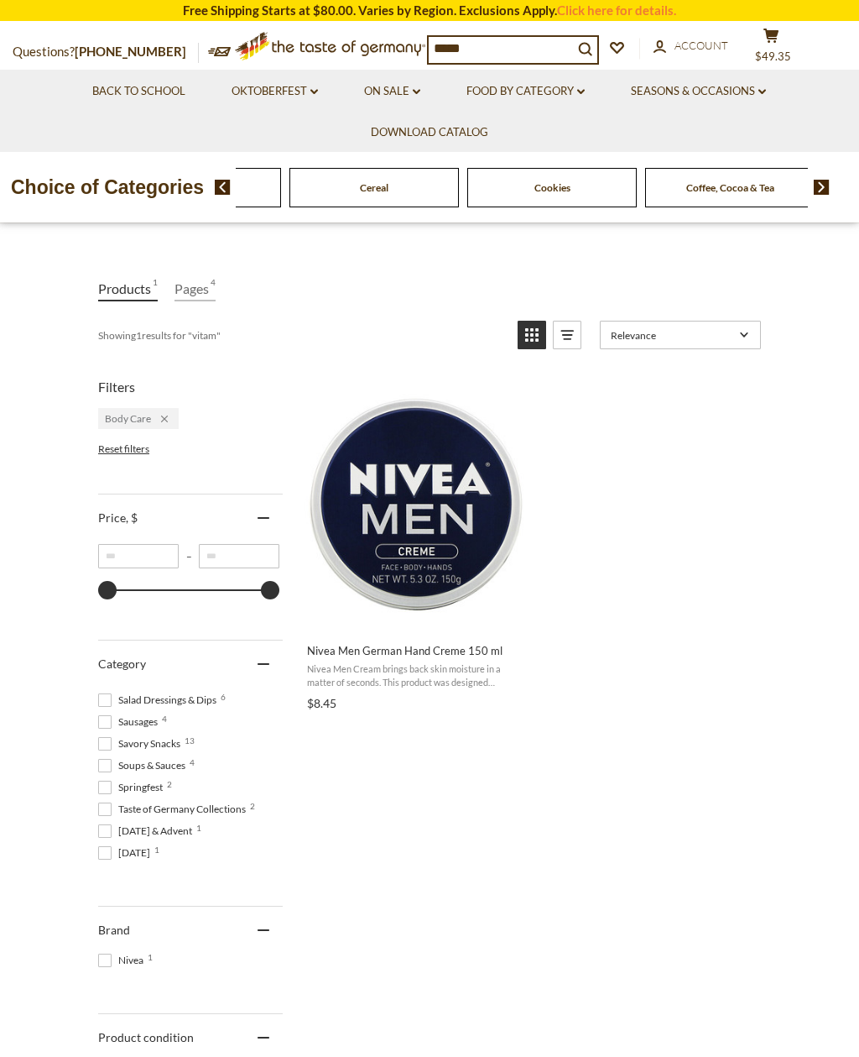
scroll to position [583, 0]
click at [197, 831] on span "Thanksgiving & Advent 1" at bounding box center [147, 830] width 99 height 15
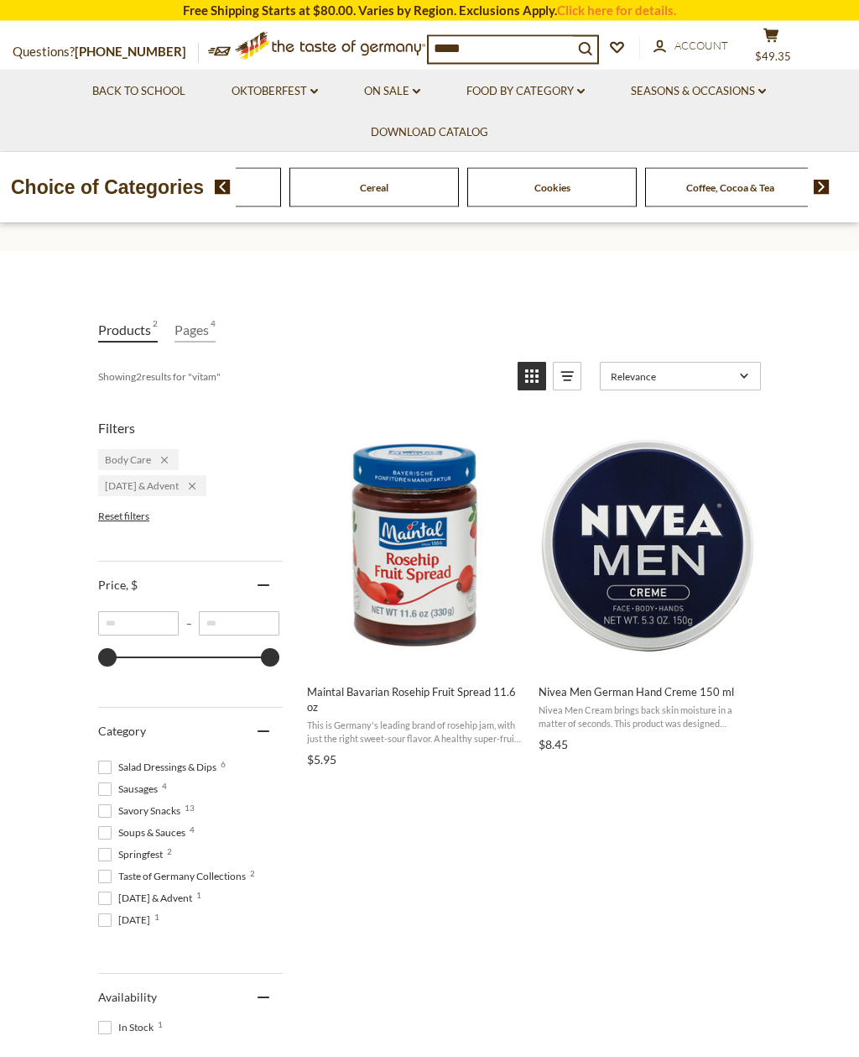
scroll to position [117, 0]
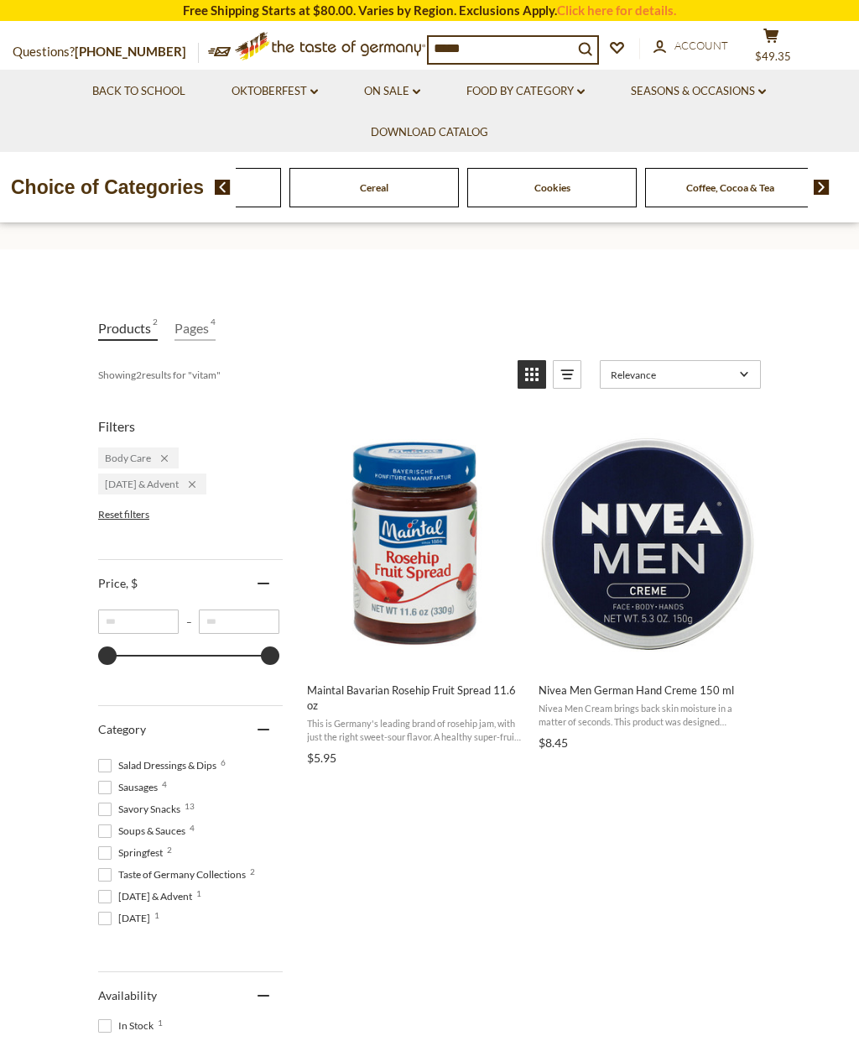
click at [183, 830] on span "Soups & Sauces 4" at bounding box center [144, 830] width 92 height 15
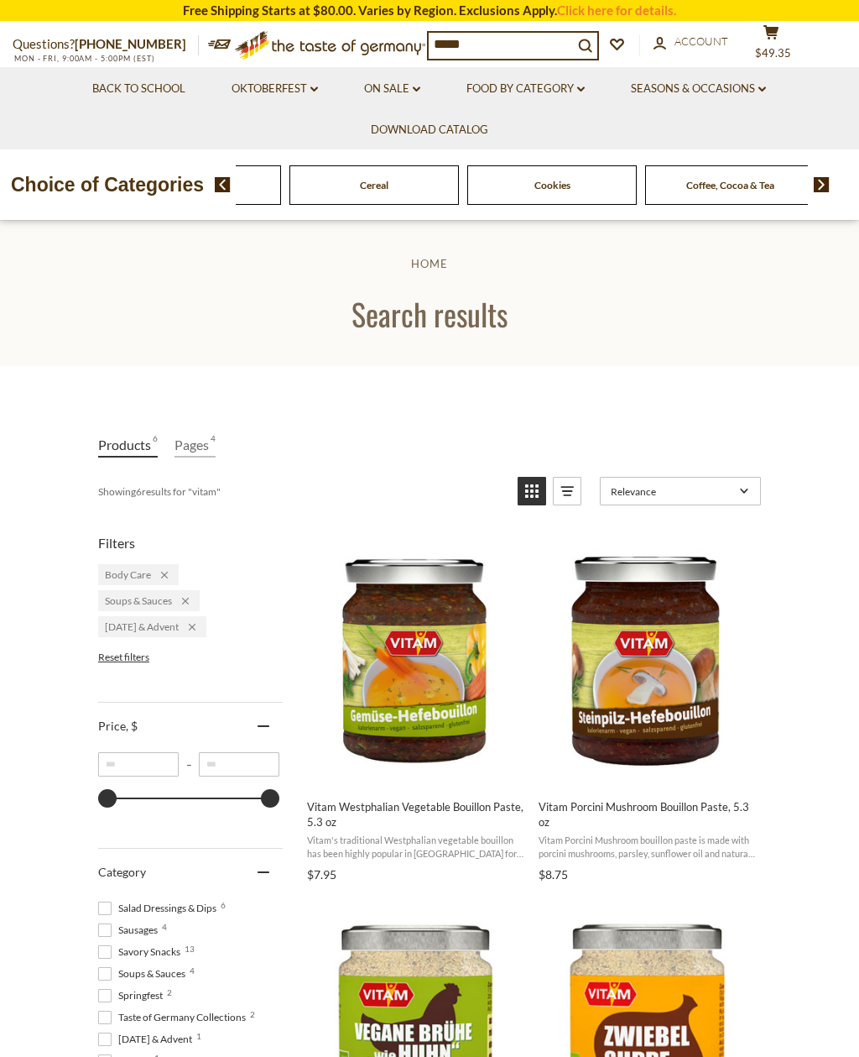
click at [500, 188] on span "Chocolate & Marzipan" at bounding box center [550, 185] width 100 height 13
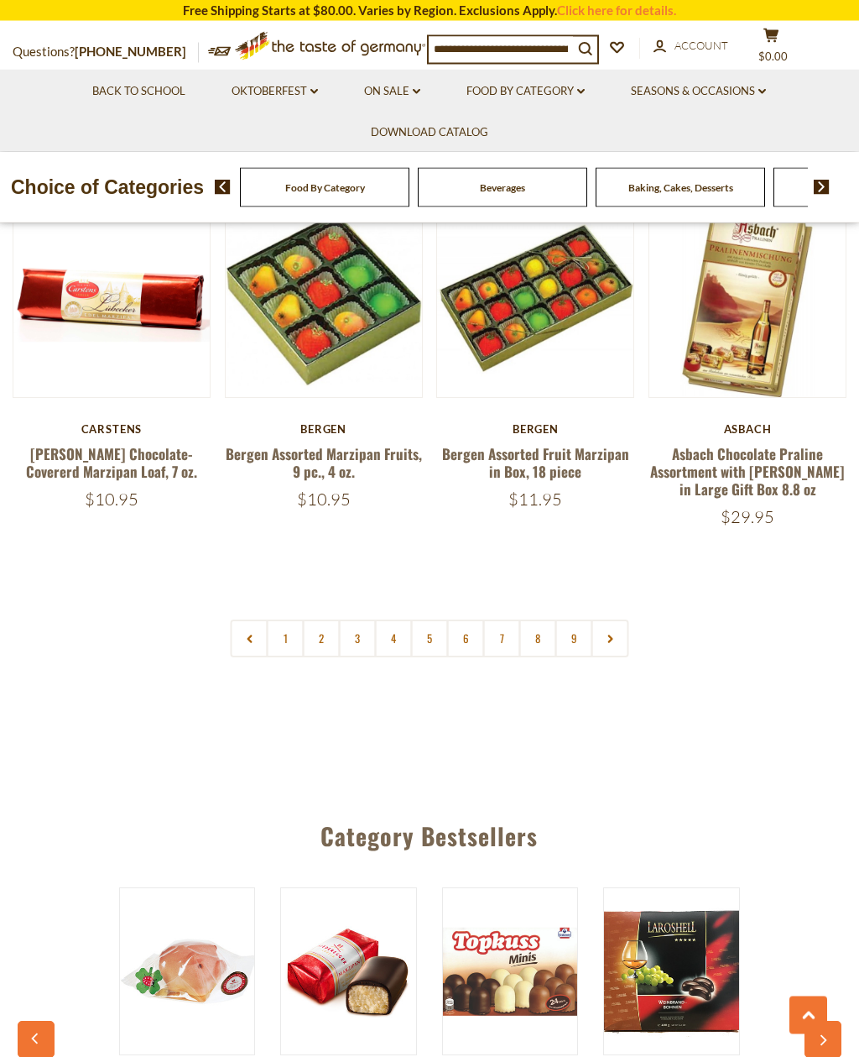
scroll to position [3489, 0]
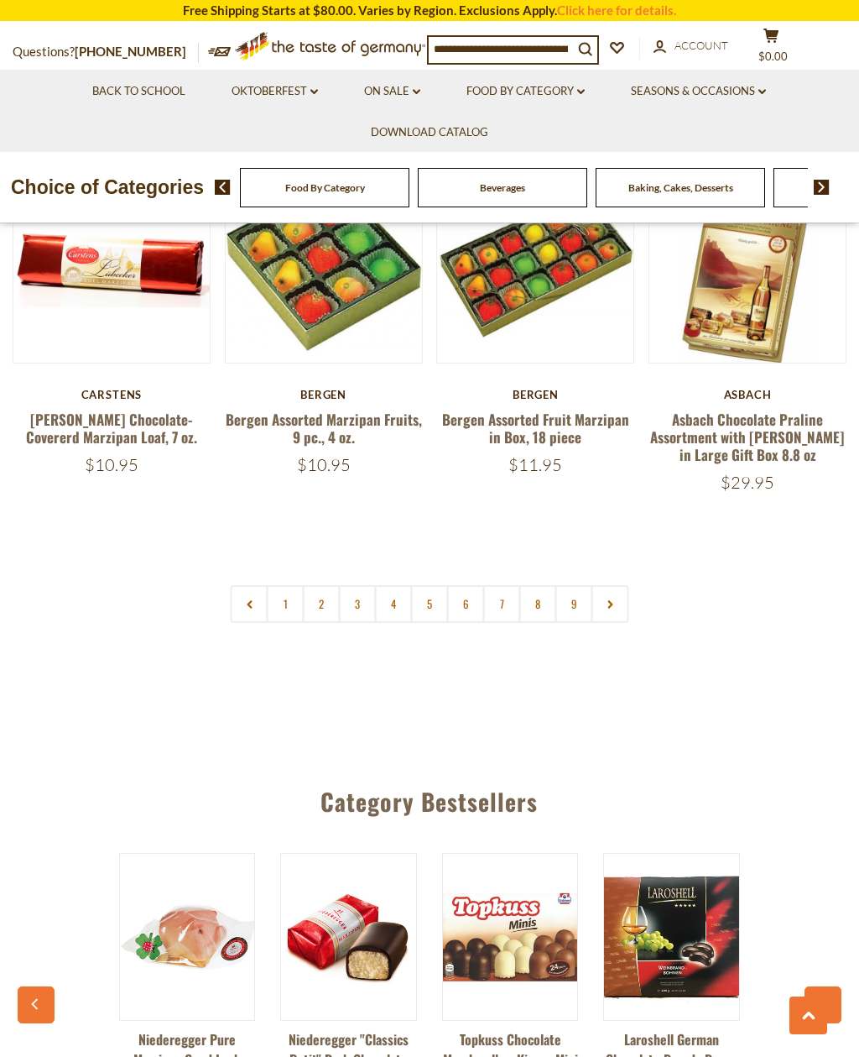
click at [618, 587] on link at bounding box center [611, 604] width 38 height 38
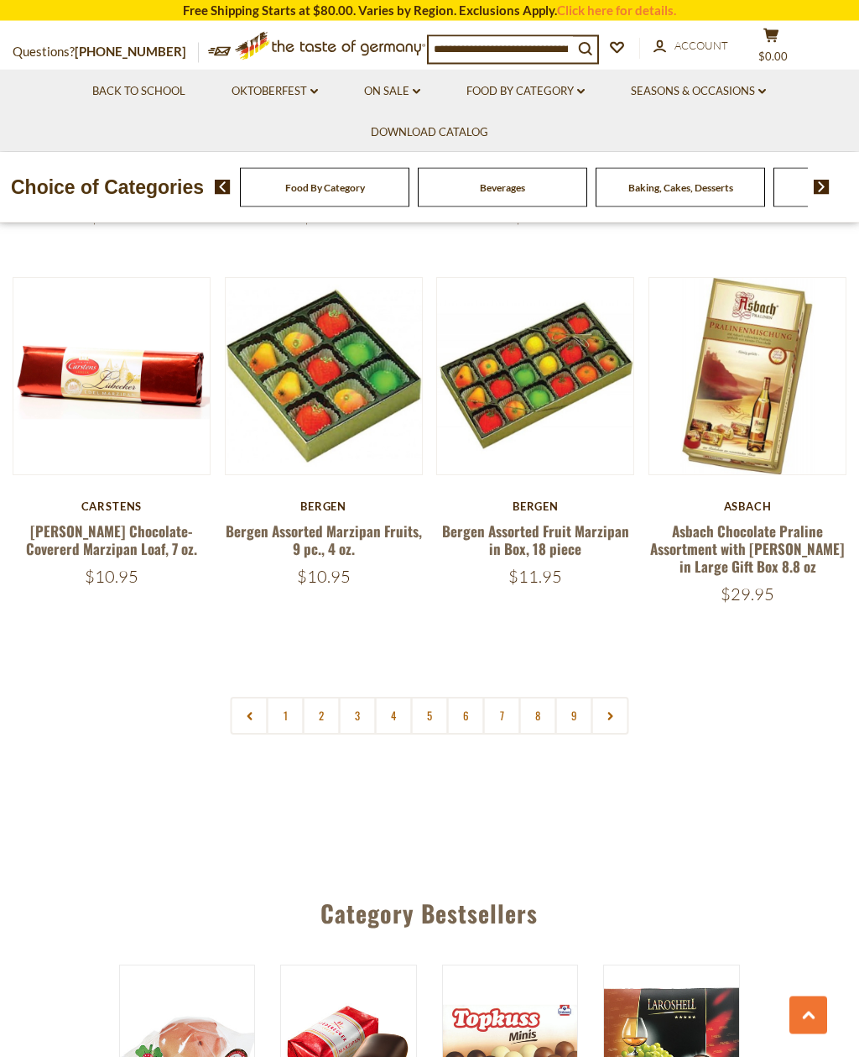
scroll to position [3377, 0]
click at [622, 698] on link at bounding box center [611, 716] width 38 height 38
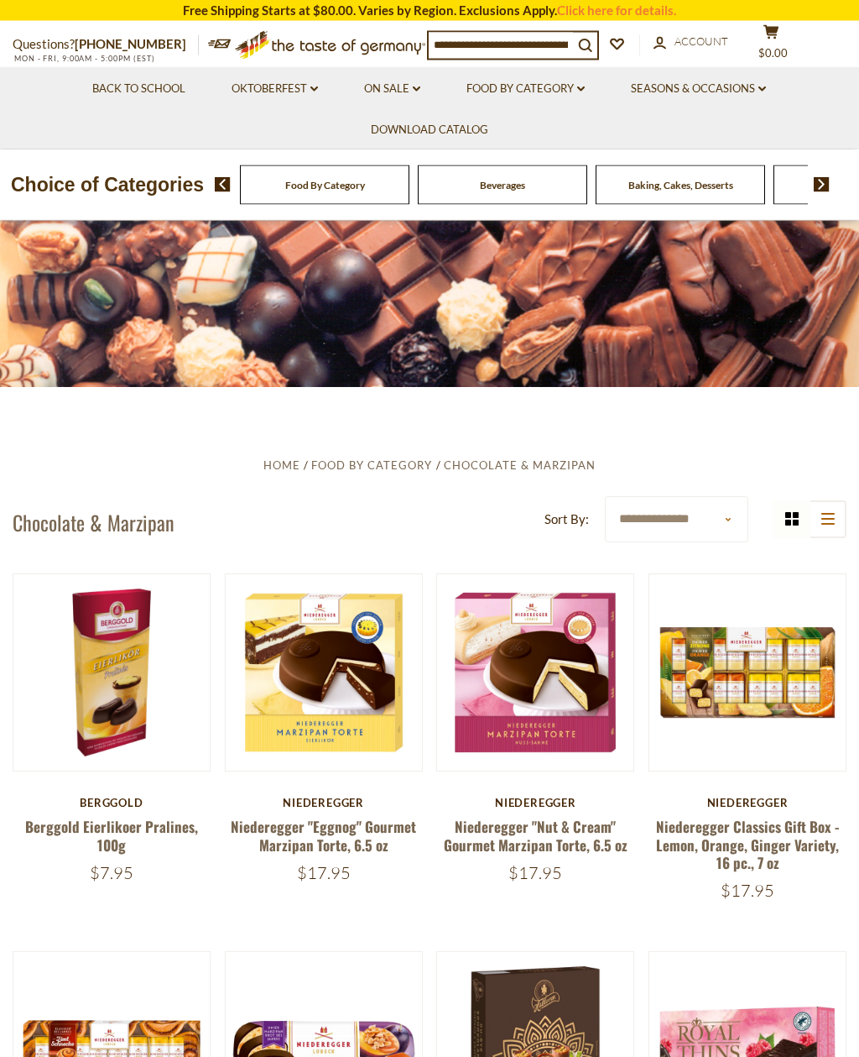
scroll to position [0, 0]
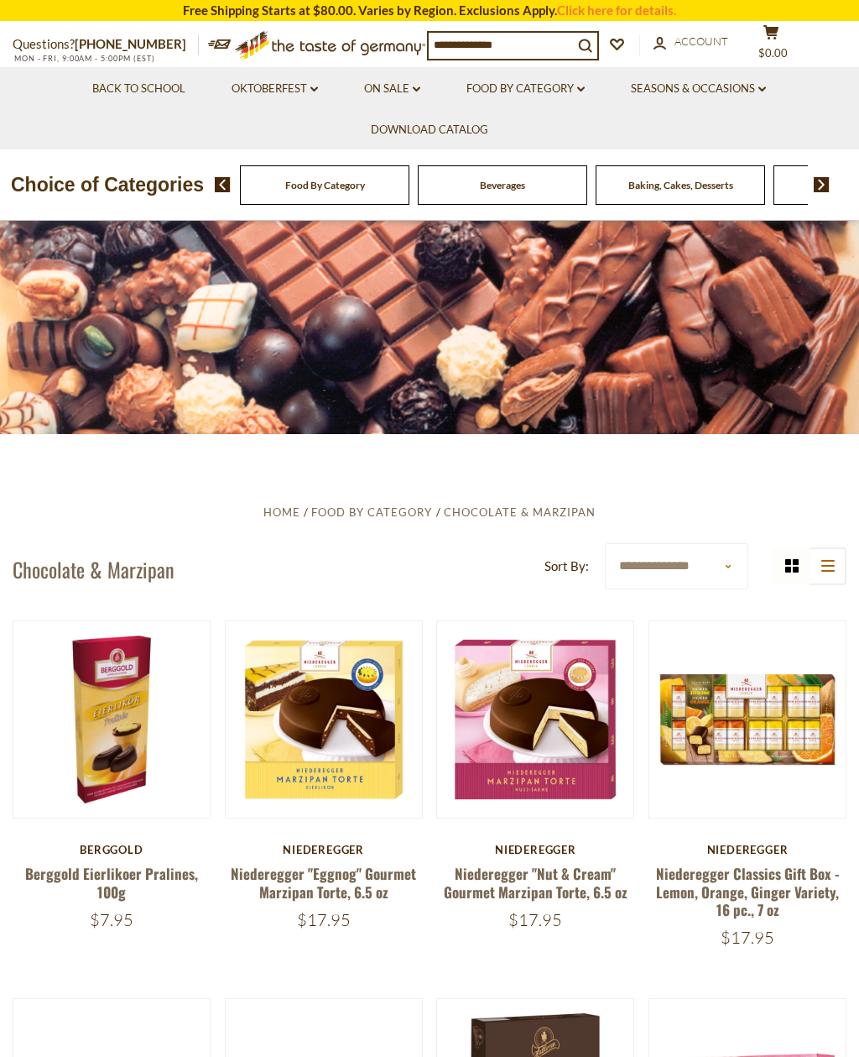
click at [410, 185] on div "Candy" at bounding box center [325, 184] width 170 height 39
click at [786, 54] on button "cart $0.00" at bounding box center [771, 45] width 50 height 42
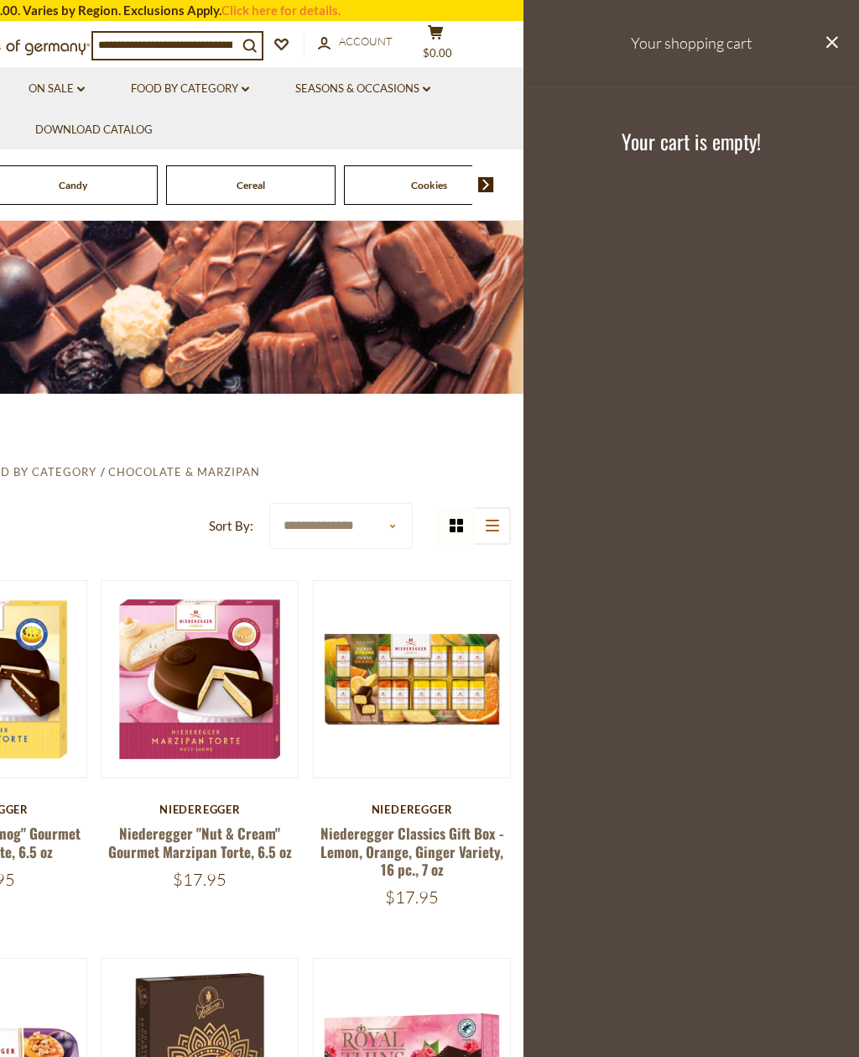
scroll to position [44, 0]
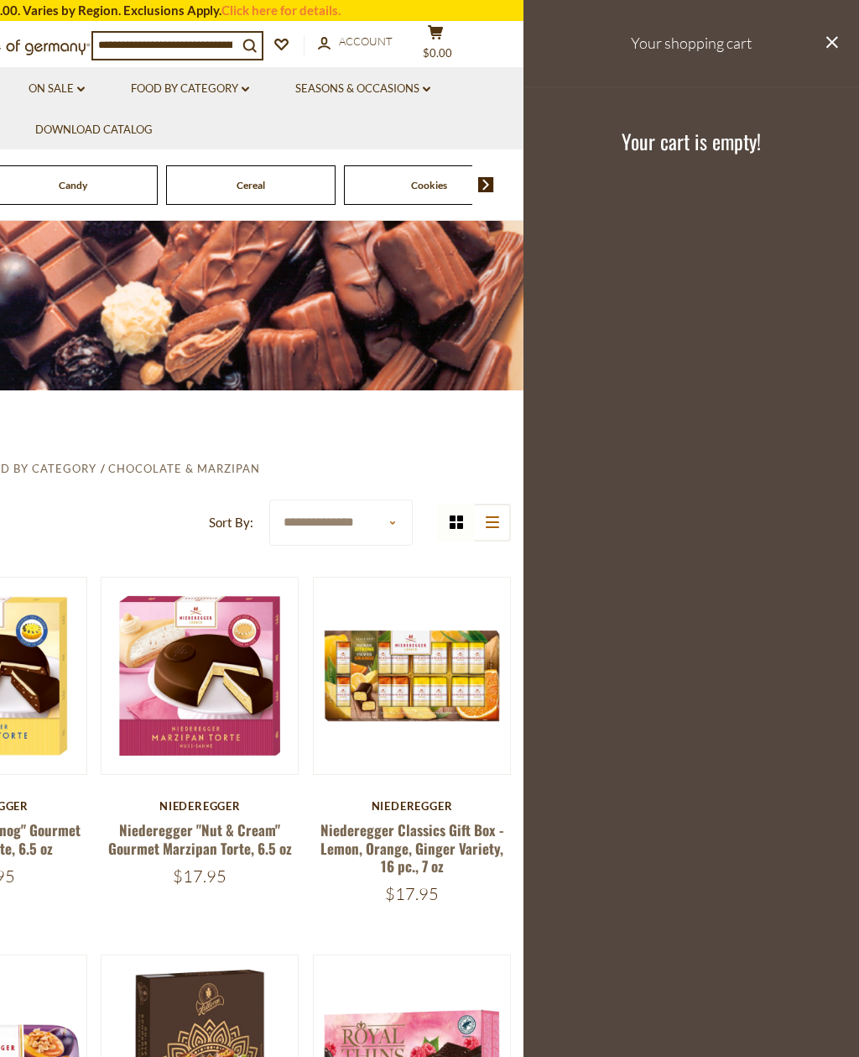
click at [312, 13] on link "Click here for details." at bounding box center [281, 10] width 119 height 15
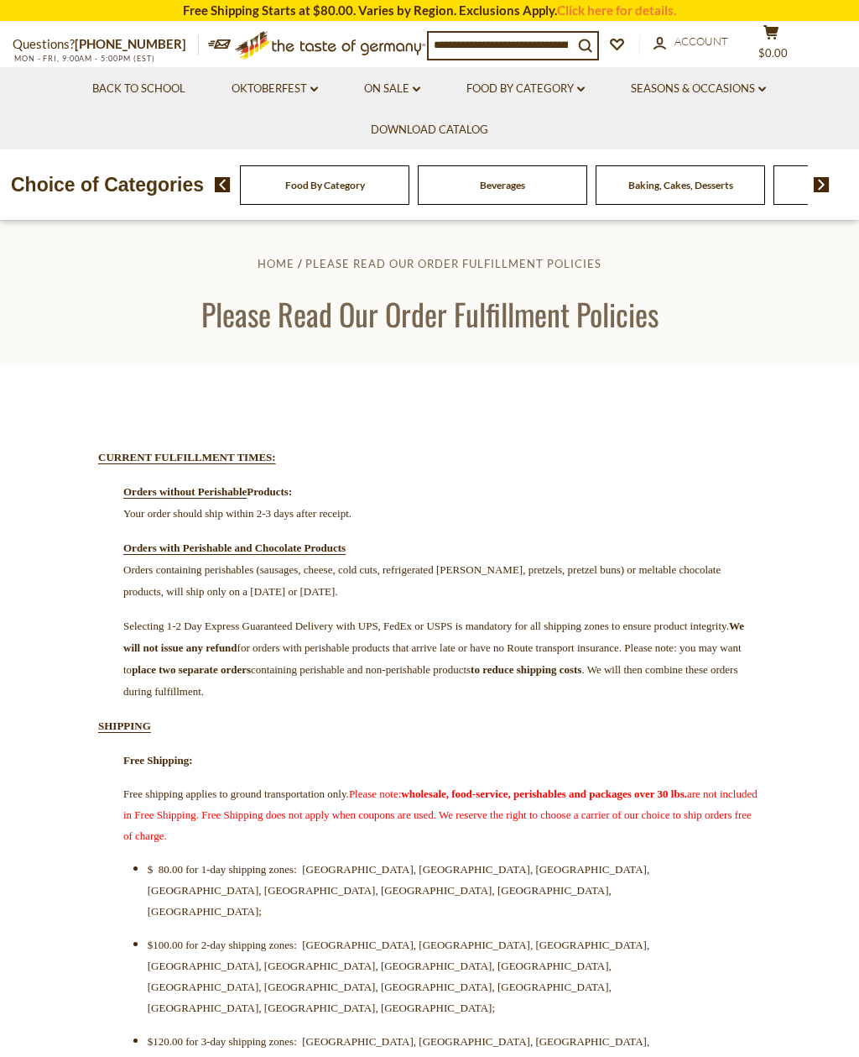
click at [478, 47] on input at bounding box center [501, 44] width 144 height 23
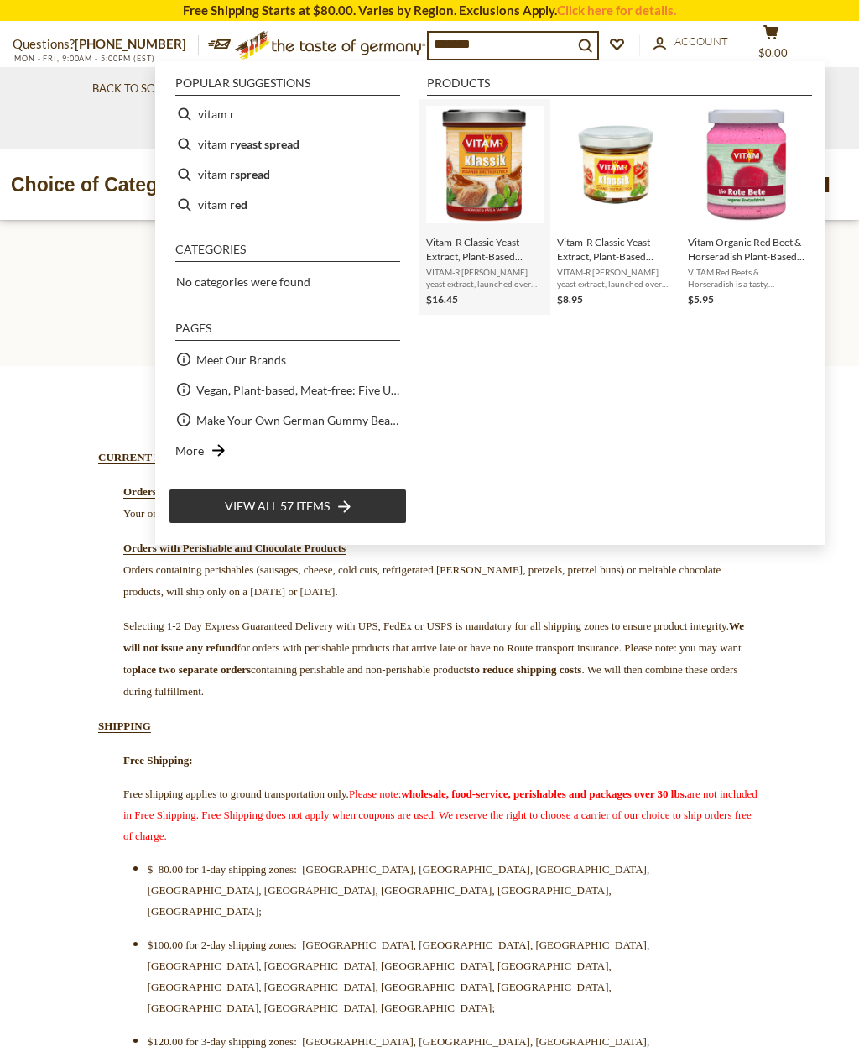
type input "*******"
click at [508, 221] on img "Vitam-R Classic Yeast Extract, Plant-Based Savory Spread, 8.8 oz" at bounding box center [484, 164] width 117 height 117
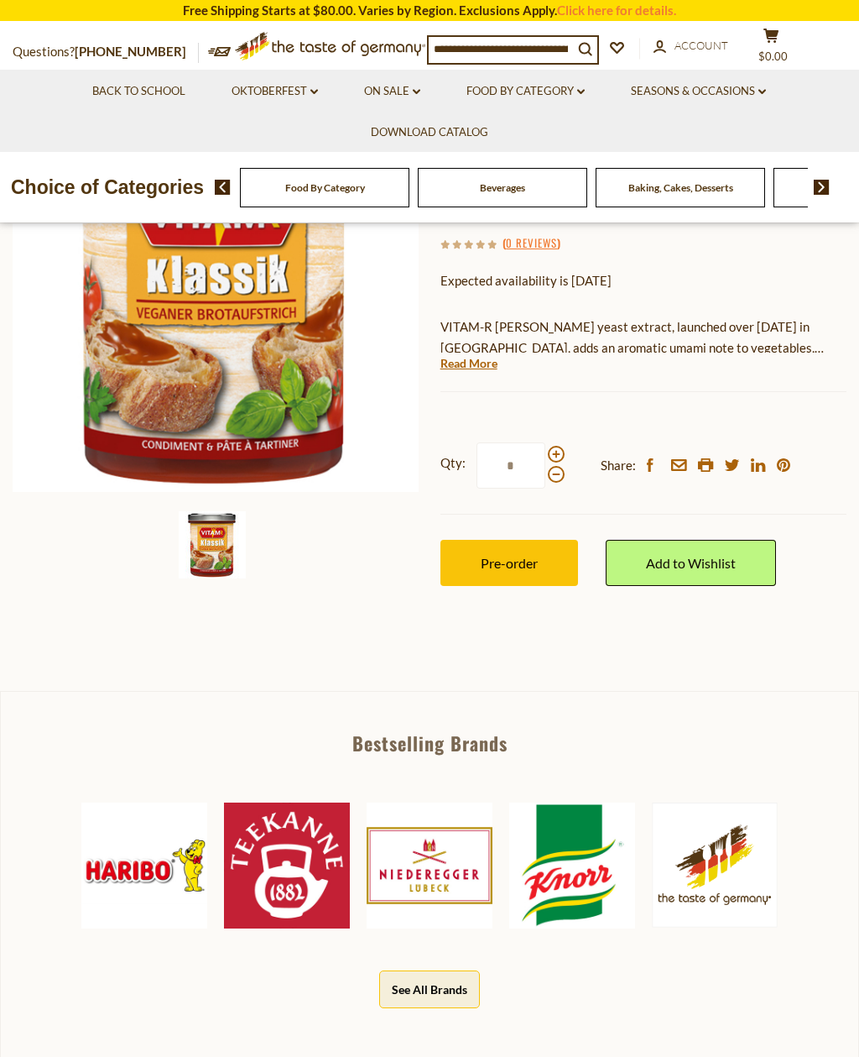
scroll to position [222, 0]
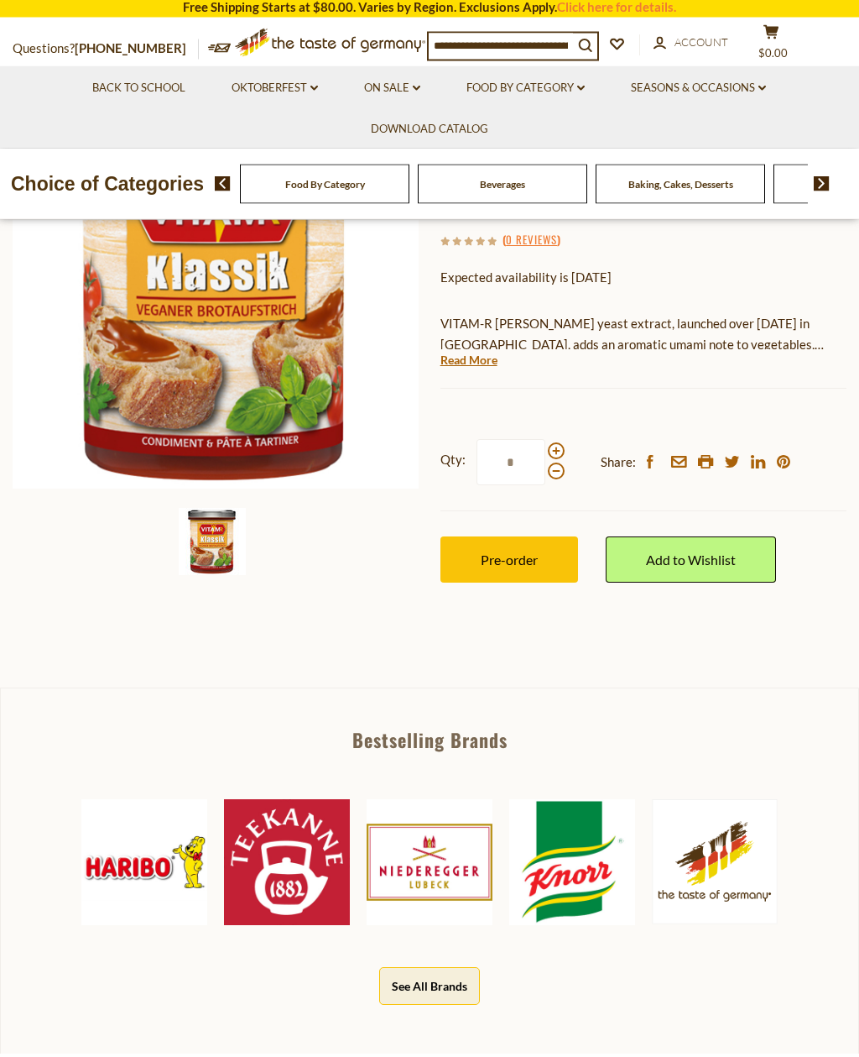
click at [528, 559] on span "Pre-order" at bounding box center [509, 564] width 57 height 16
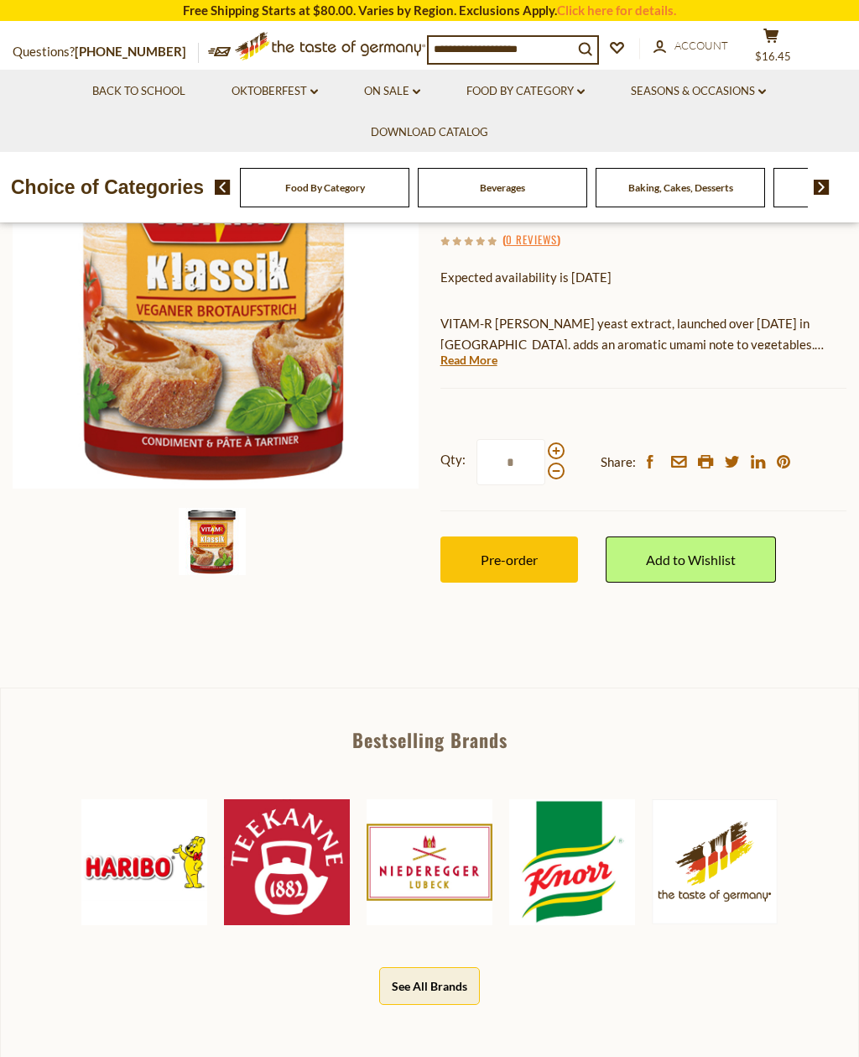
click at [561, 445] on span at bounding box center [556, 450] width 17 height 17
click at [545, 445] on input "*" at bounding box center [511, 462] width 69 height 46
click at [527, 557] on span "Pre-order" at bounding box center [509, 559] width 57 height 16
click at [556, 472] on span at bounding box center [556, 470] width 17 height 17
click at [545, 472] on input "*" at bounding box center [511, 462] width 69 height 46
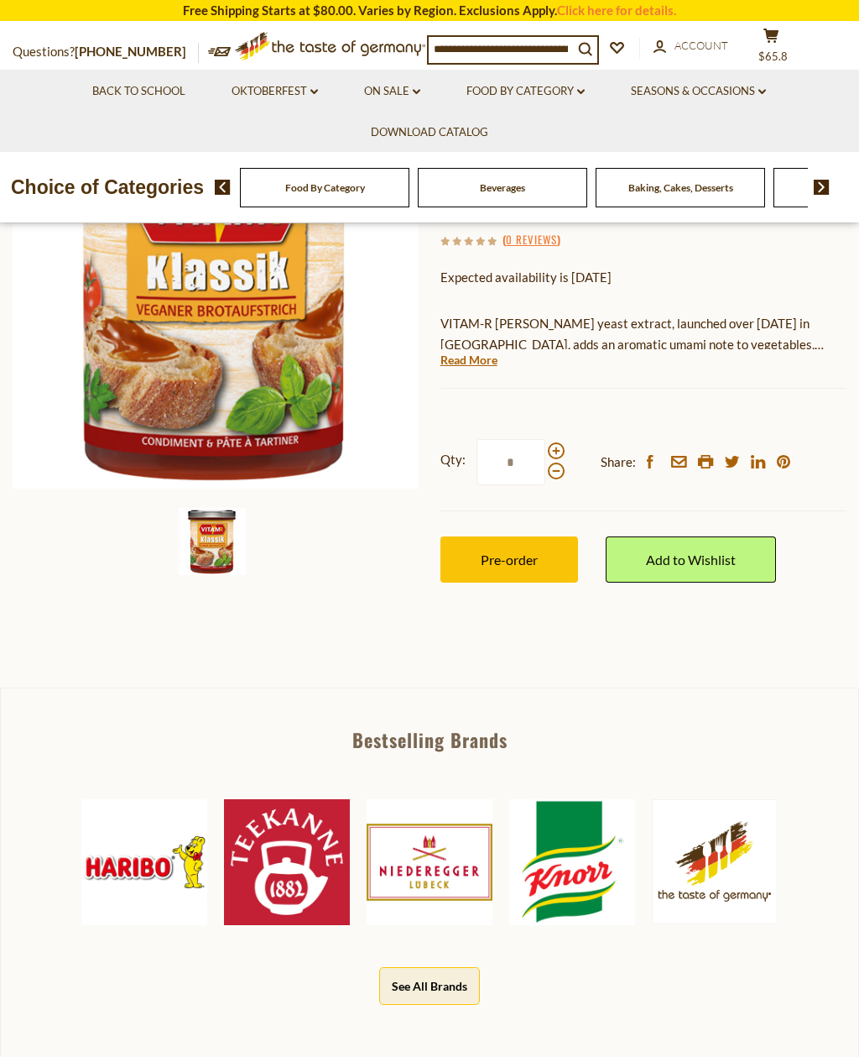
type input "*"
click at [526, 556] on span "Pre-order" at bounding box center [509, 559] width 57 height 16
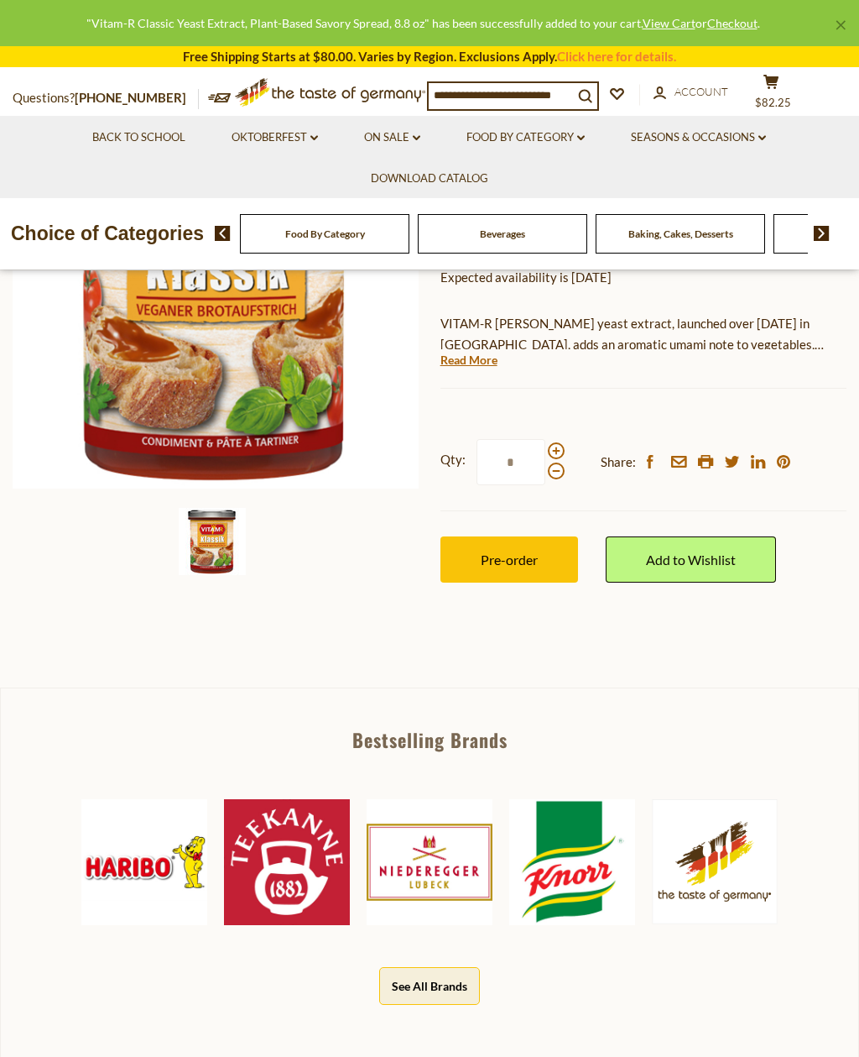
click at [722, 557] on link "Add to Wishlist" at bounding box center [691, 559] width 170 height 46
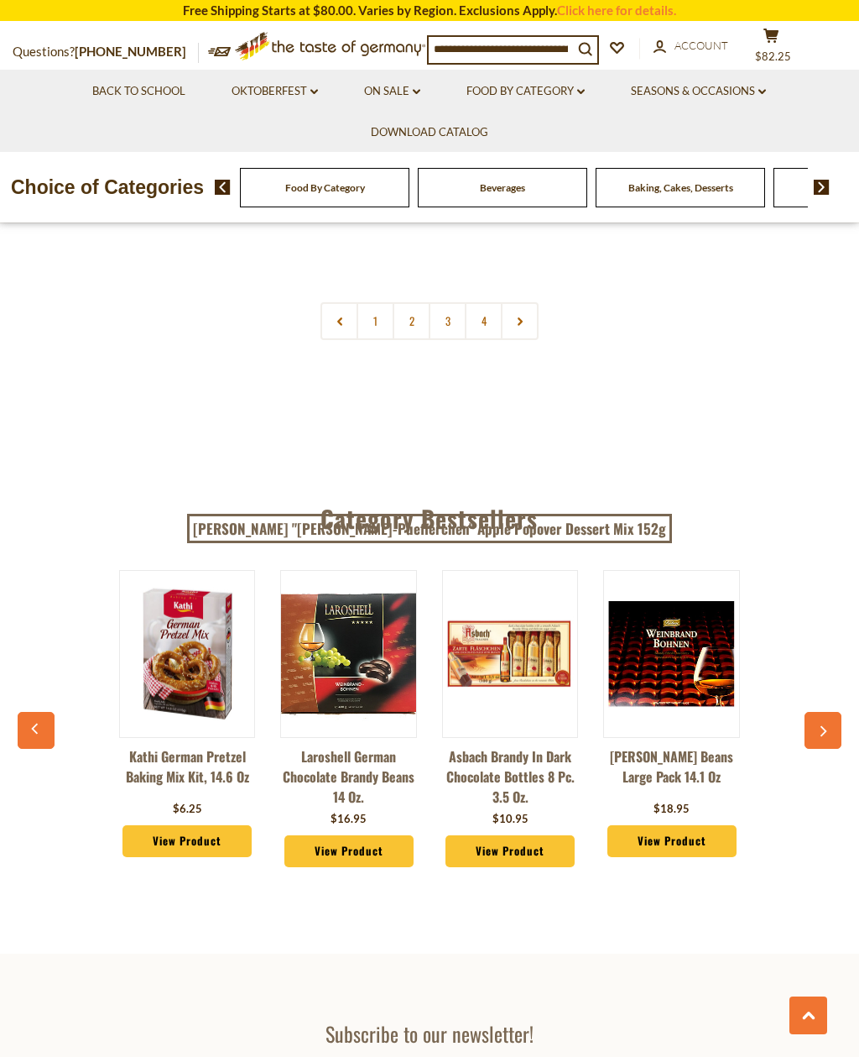
scroll to position [3544, 0]
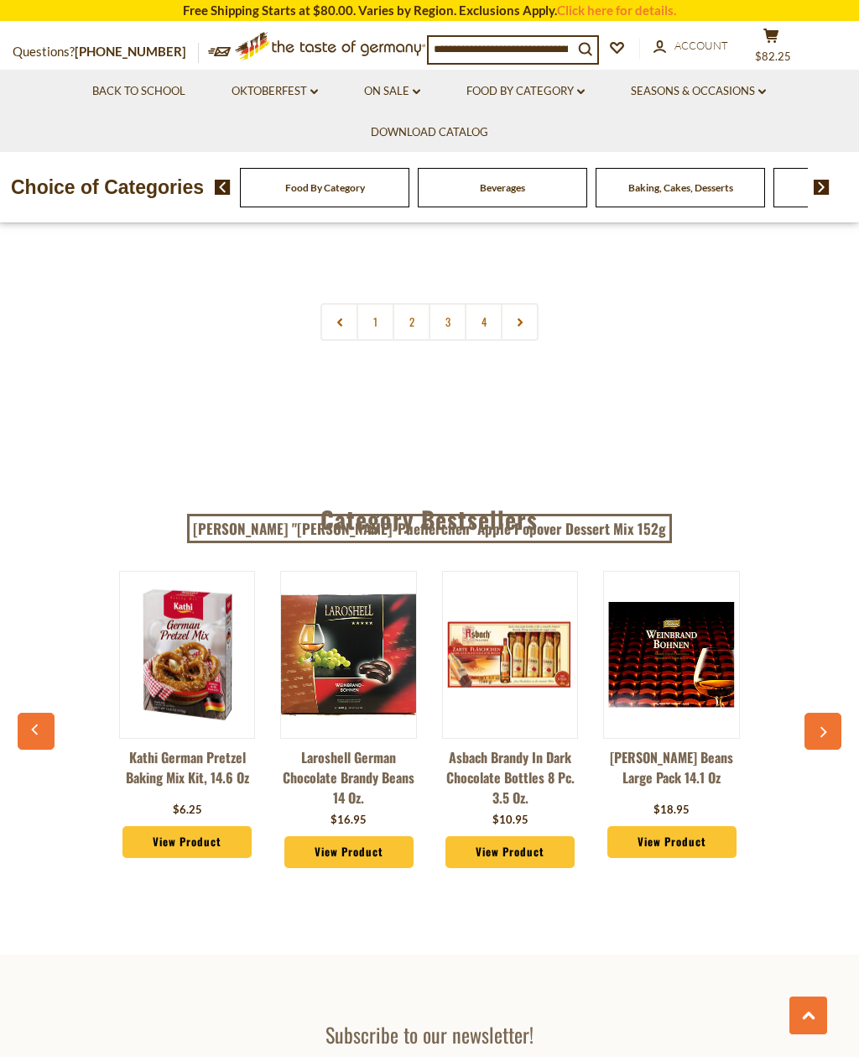
click at [219, 826] on link "View Product" at bounding box center [187, 842] width 129 height 32
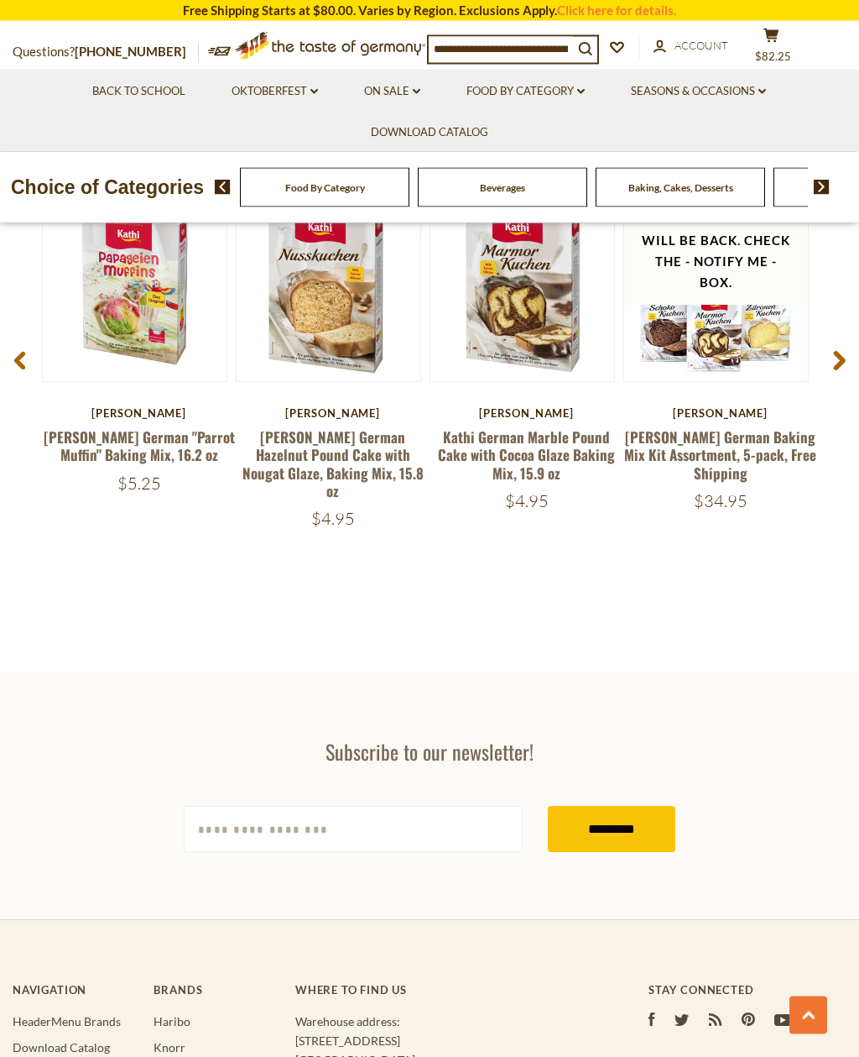
scroll to position [2121, 0]
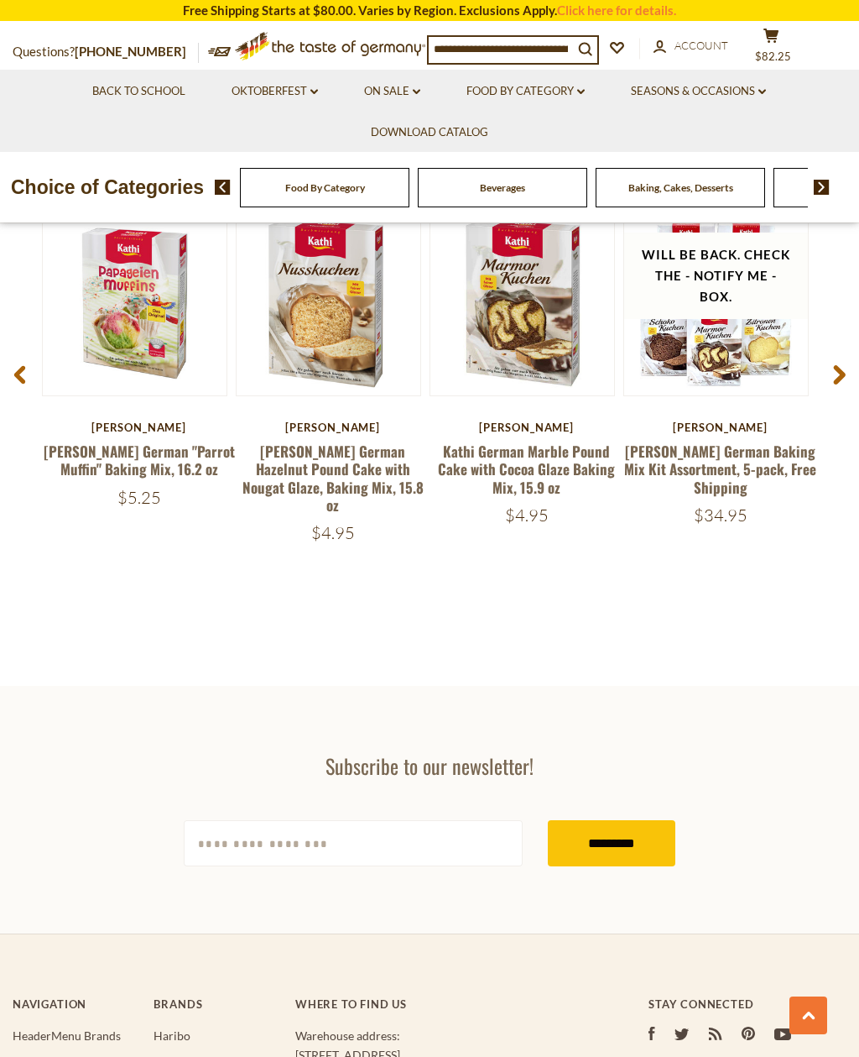
click at [841, 373] on icon at bounding box center [839, 375] width 13 height 20
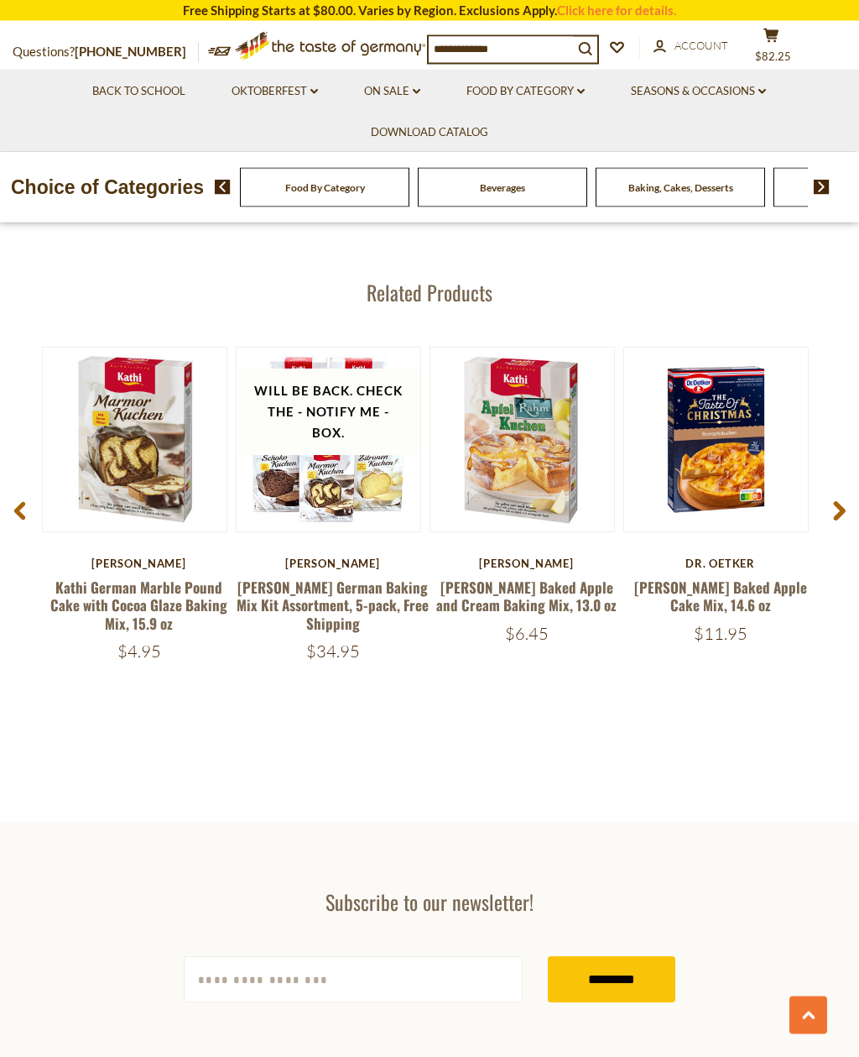
scroll to position [1985, 0]
click at [842, 501] on icon at bounding box center [839, 511] width 13 height 20
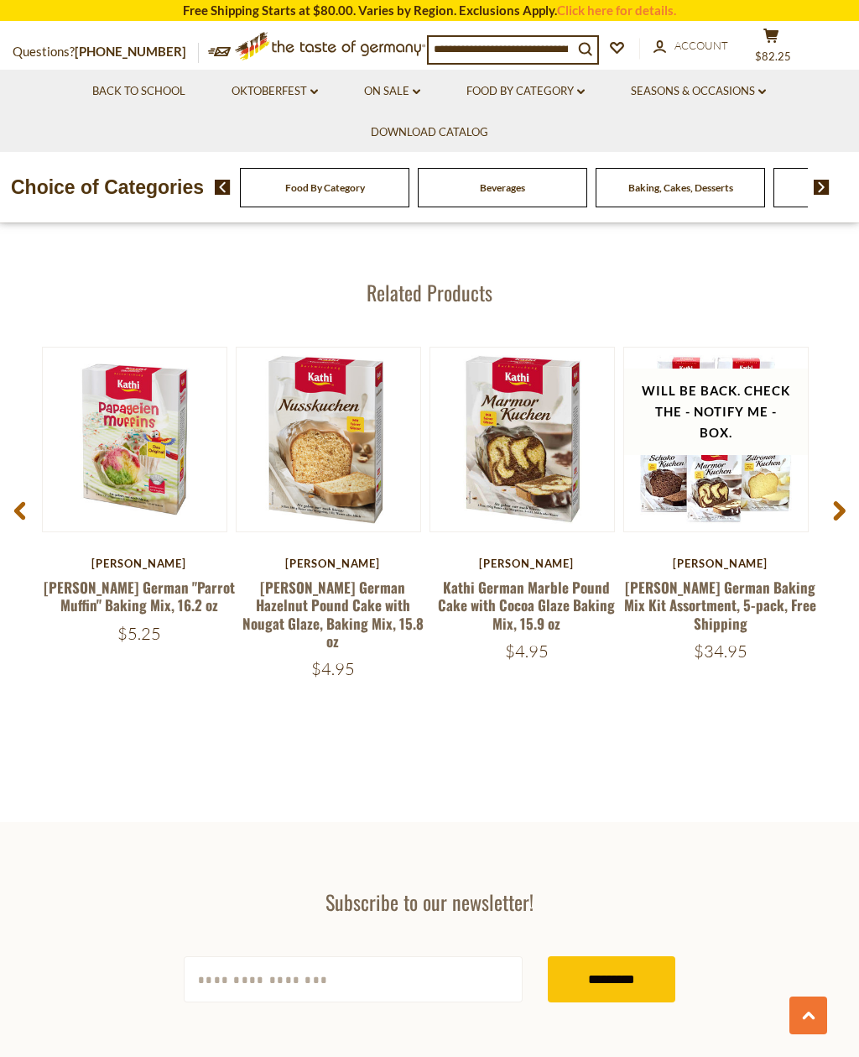
click at [835, 501] on icon at bounding box center [839, 511] width 13 height 20
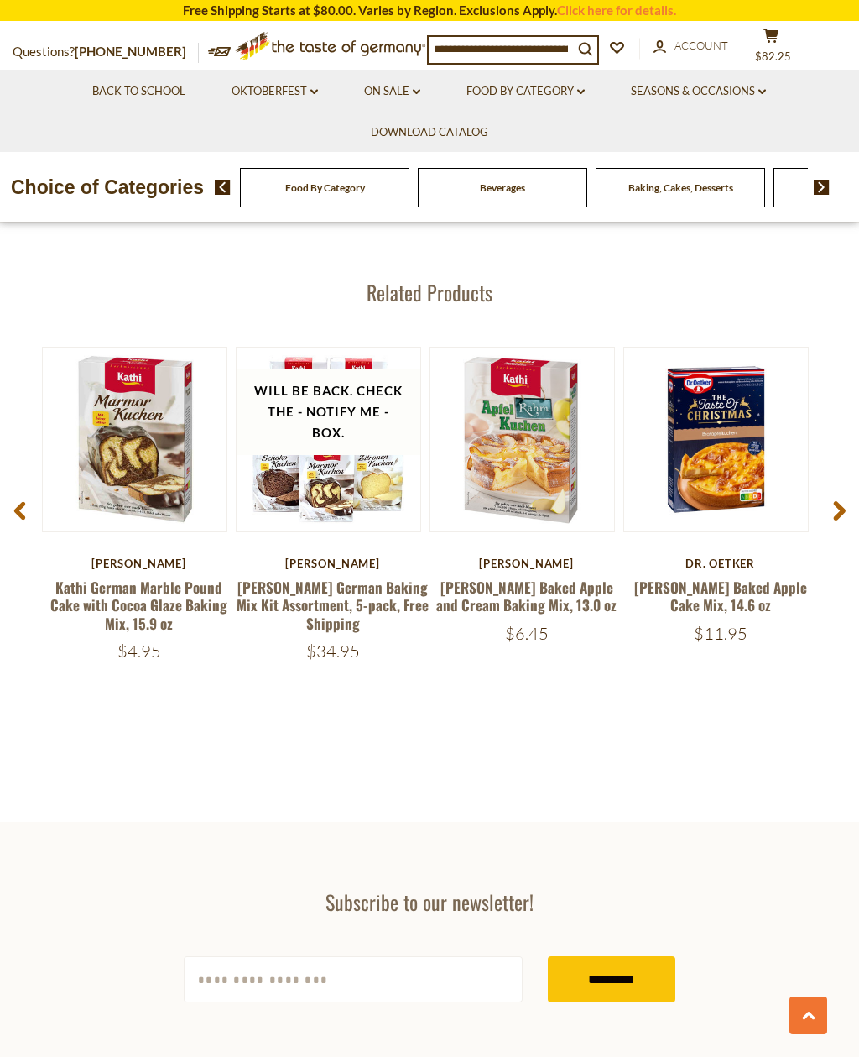
click at [843, 501] on icon at bounding box center [839, 511] width 13 height 20
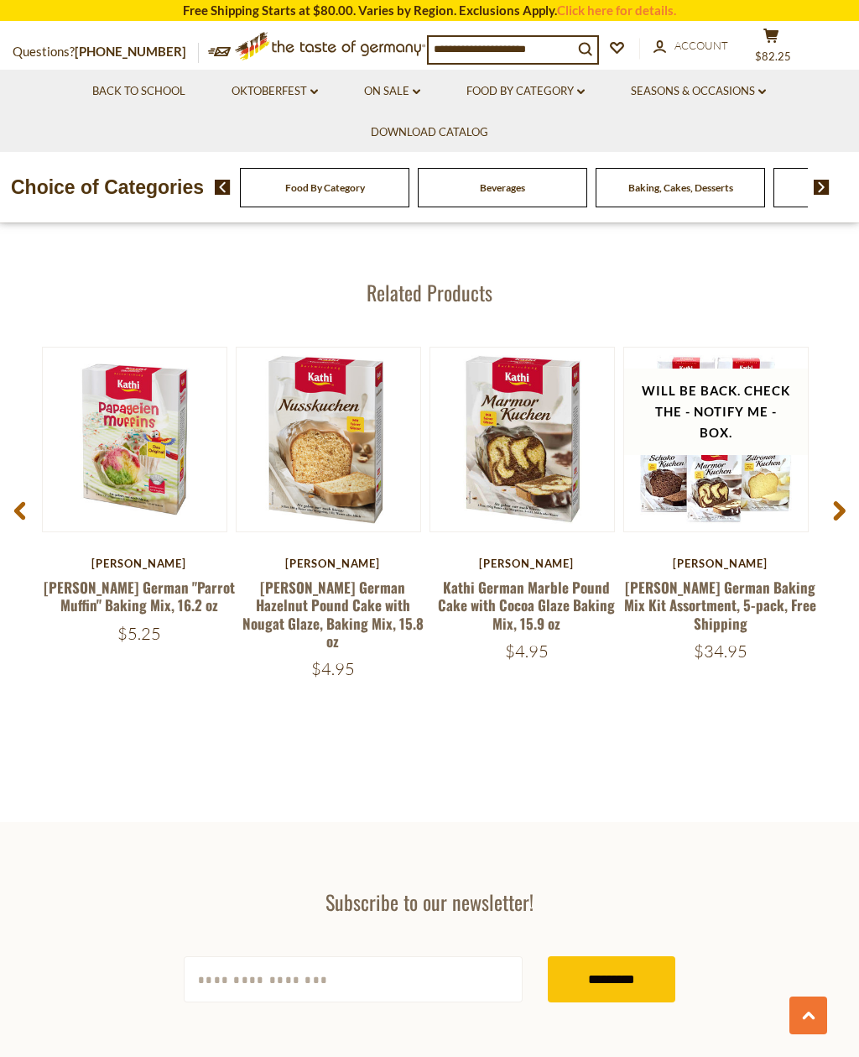
click at [838, 501] on use at bounding box center [840, 510] width 12 height 19
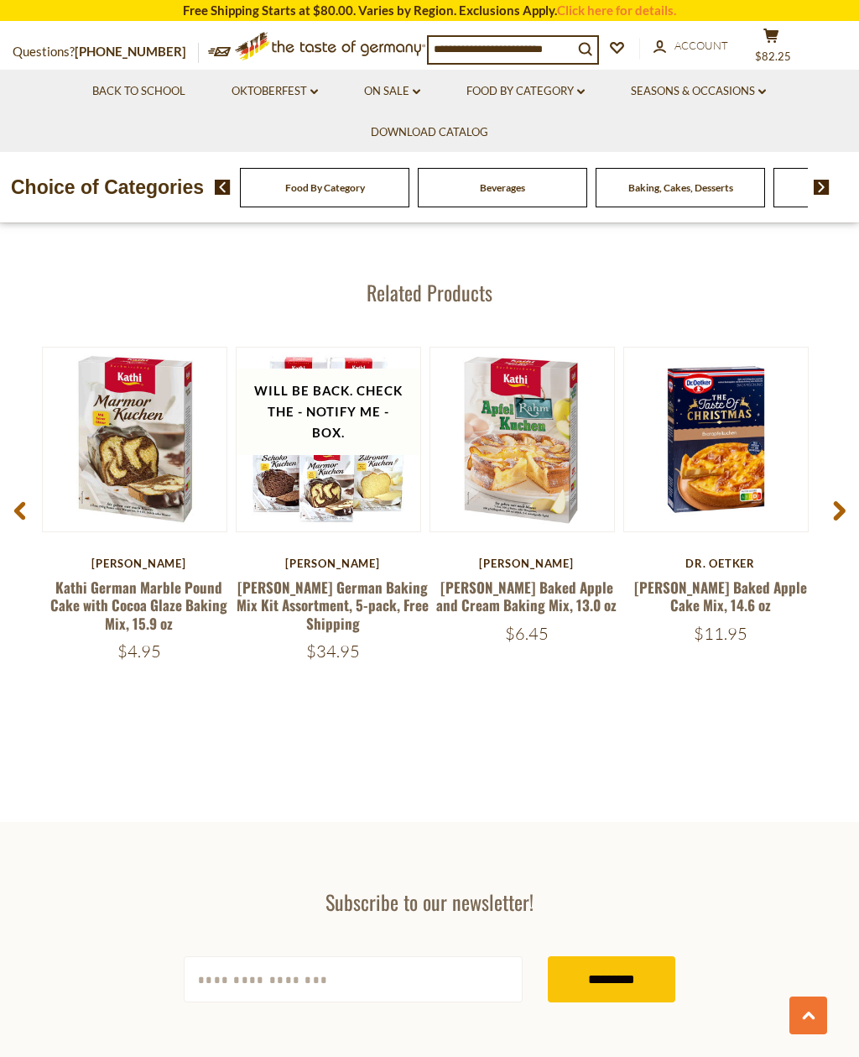
click at [791, 39] on button "cart $82.25" at bounding box center [771, 49] width 50 height 42
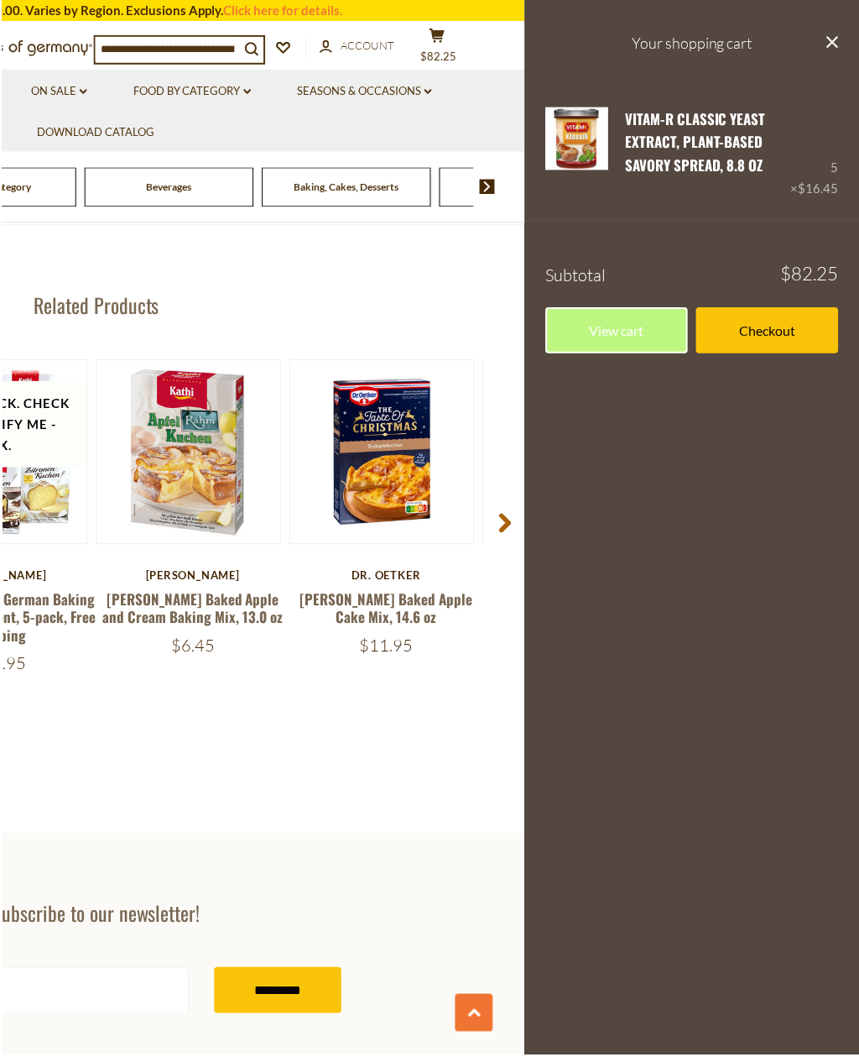
scroll to position [1978, 0]
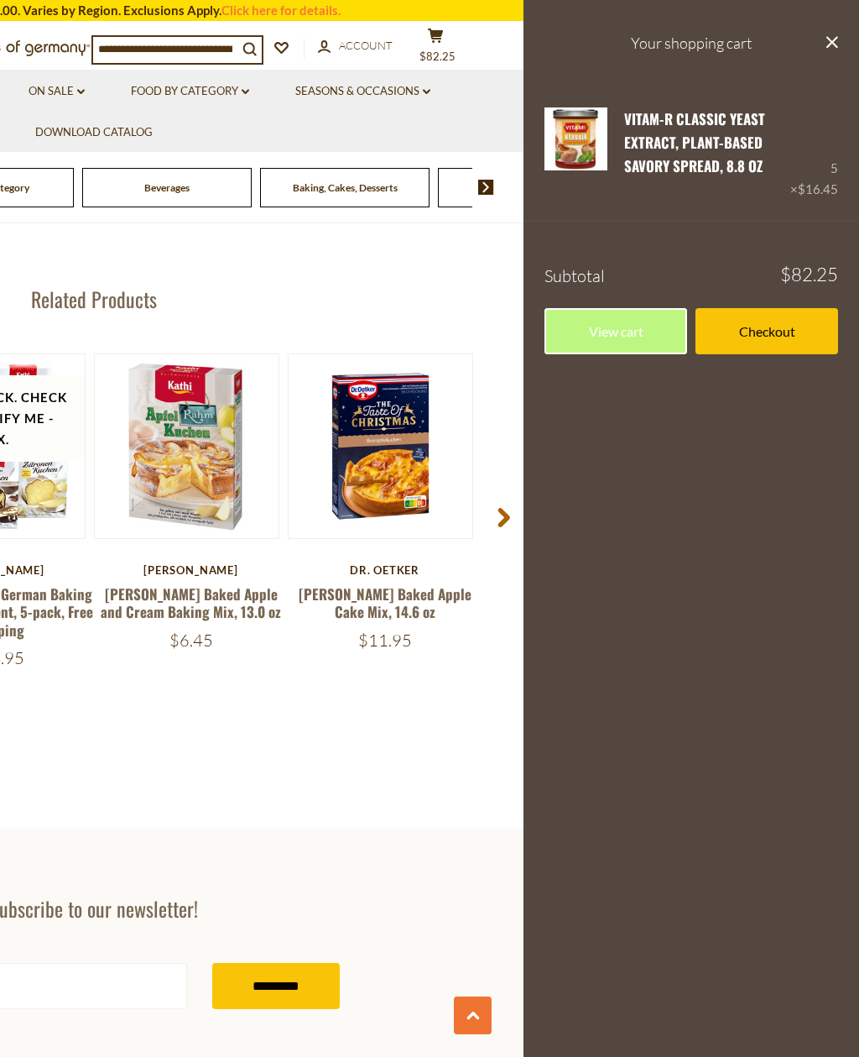
click at [781, 334] on link "Checkout" at bounding box center [767, 331] width 143 height 46
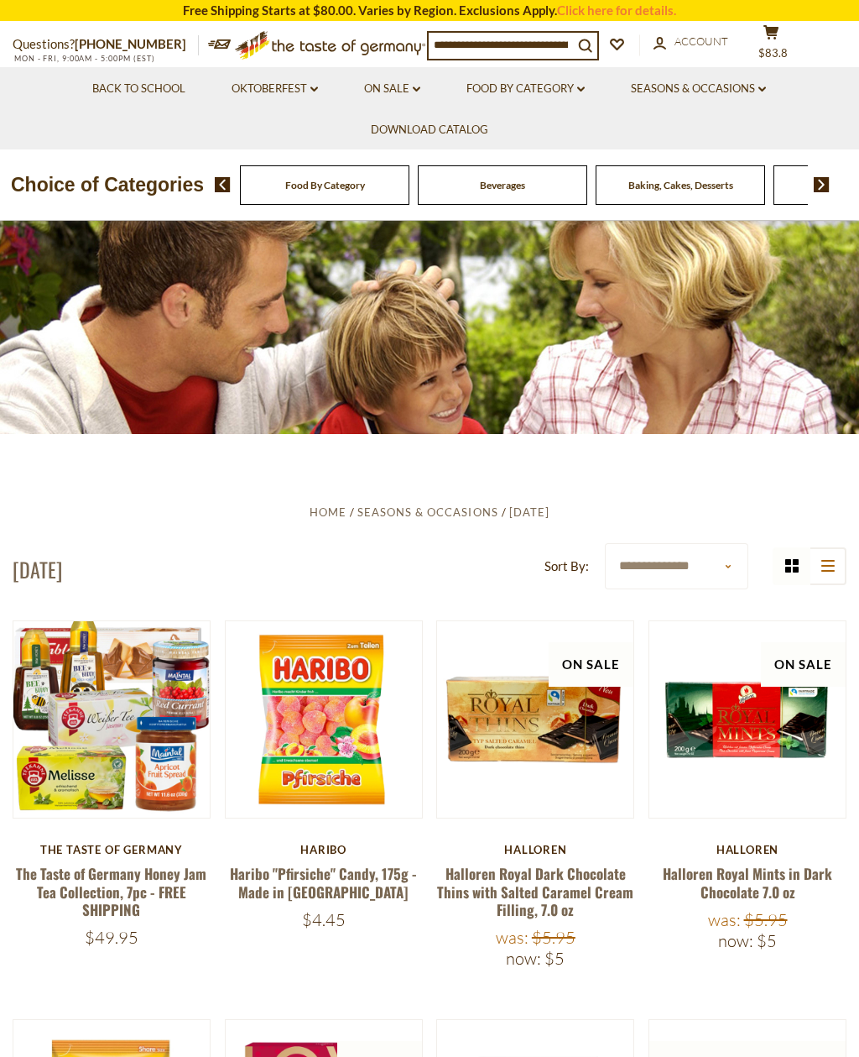
click at [632, 16] on link "Click here for details." at bounding box center [616, 10] width 119 height 15
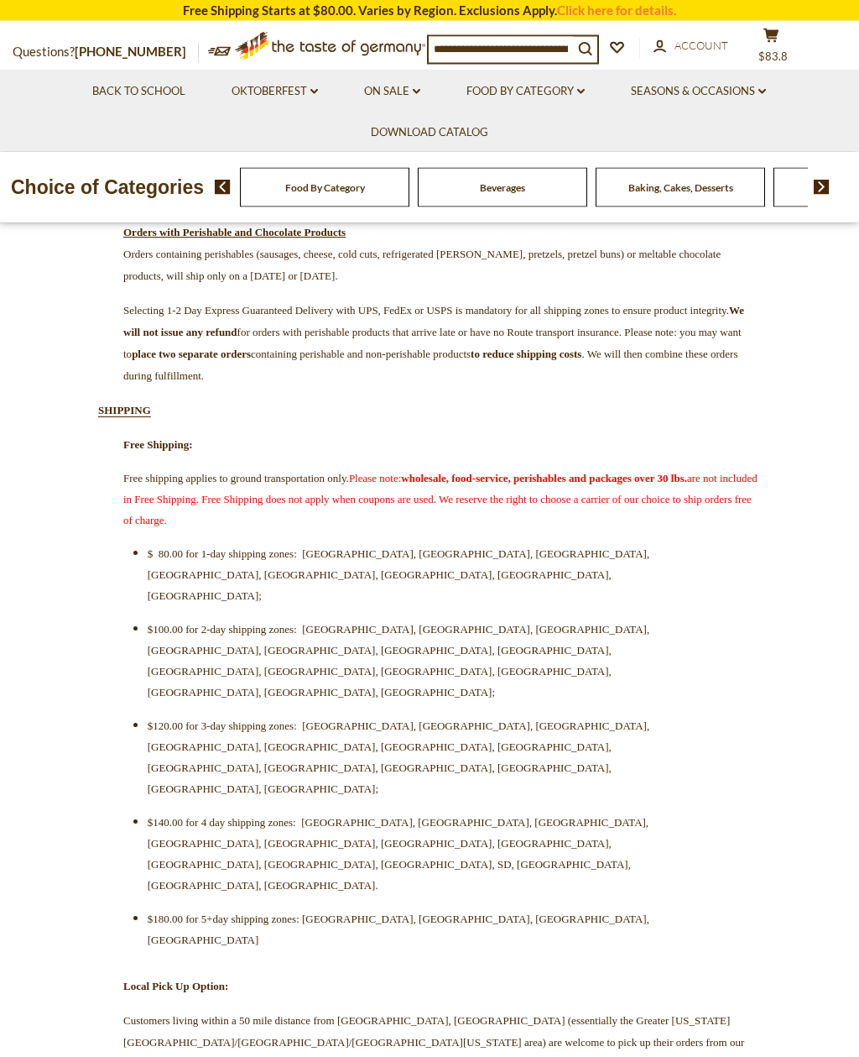
scroll to position [318, 0]
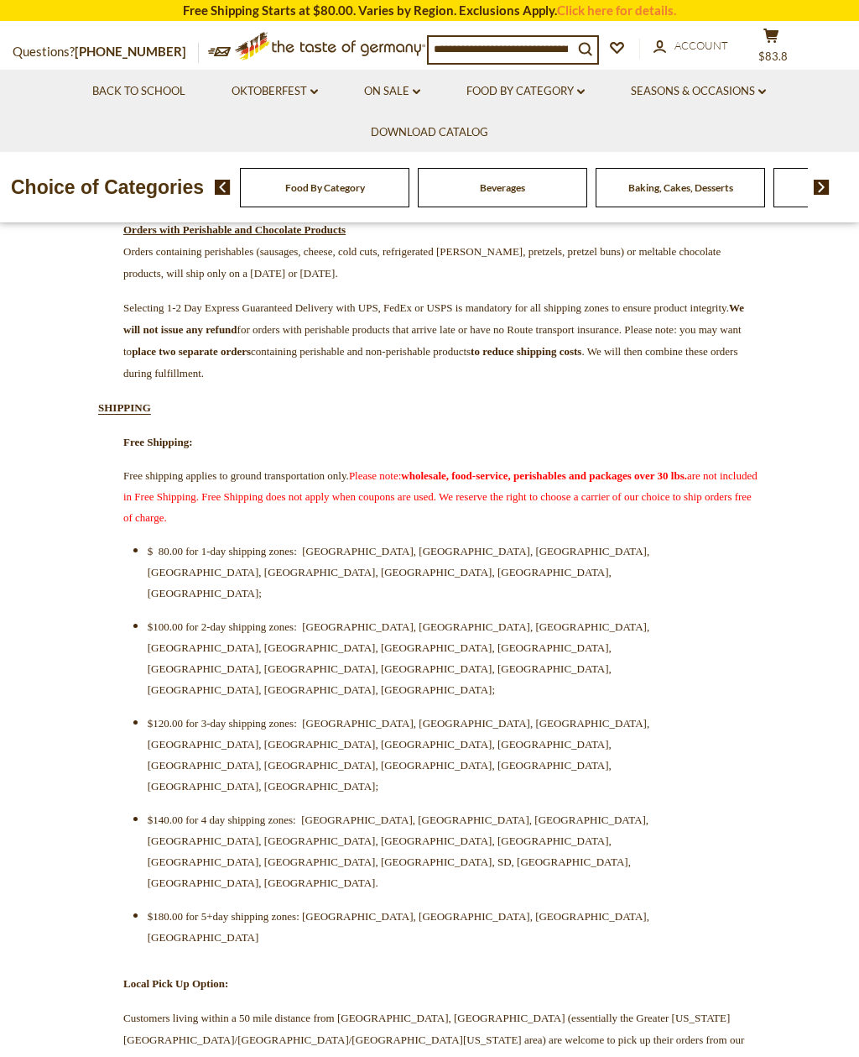
click at [777, 50] on span "$83.8" at bounding box center [773, 56] width 29 height 13
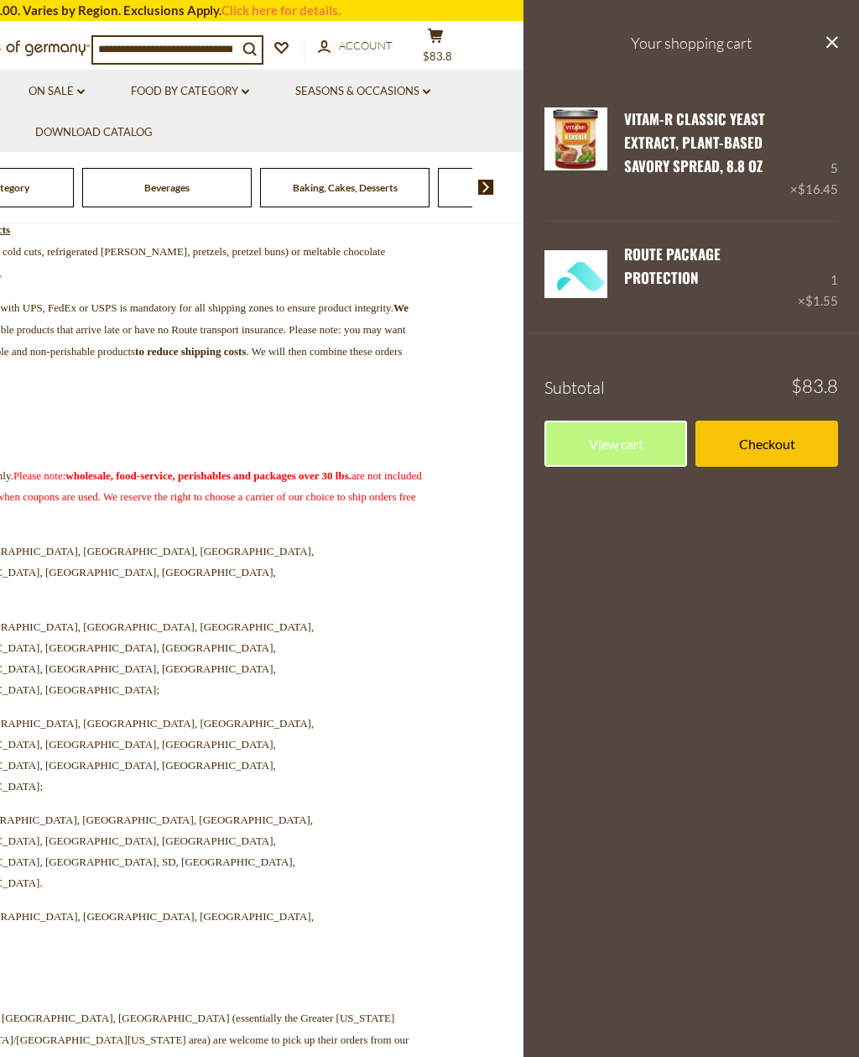
click at [838, 43] on icon "close" at bounding box center [832, 42] width 13 height 13
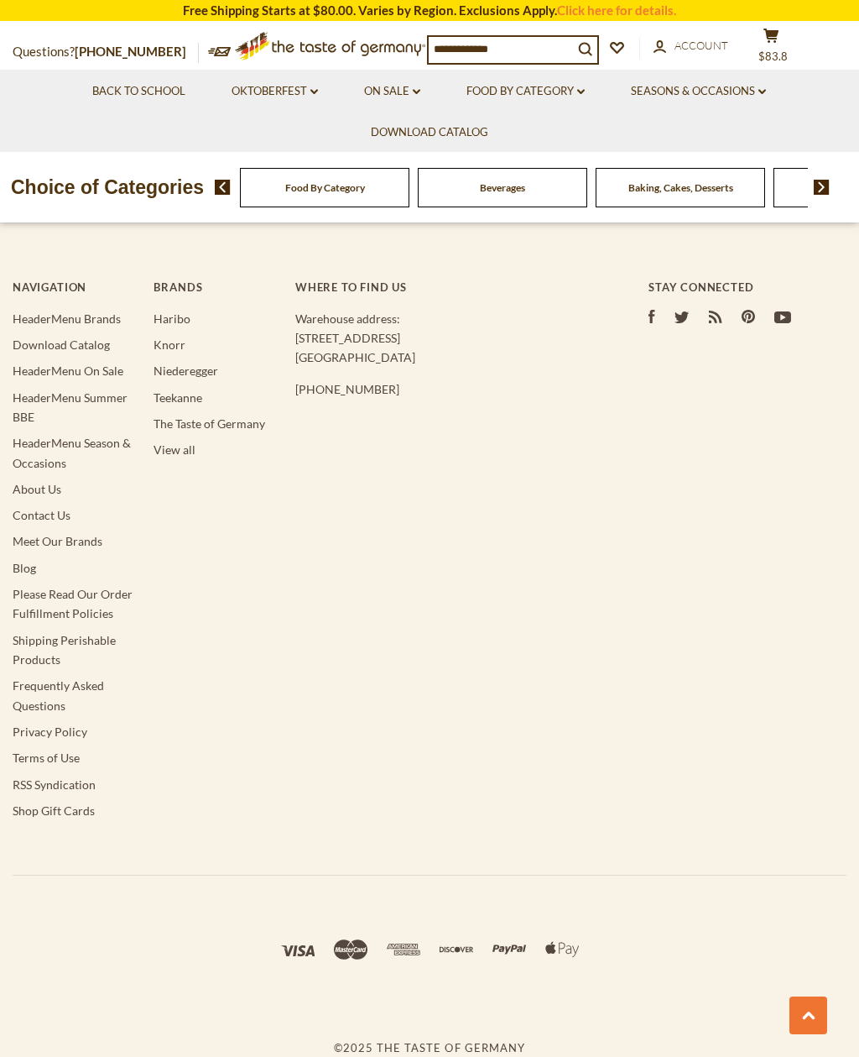
scroll to position [5241, 0]
